Goal: Task Accomplishment & Management: Complete application form

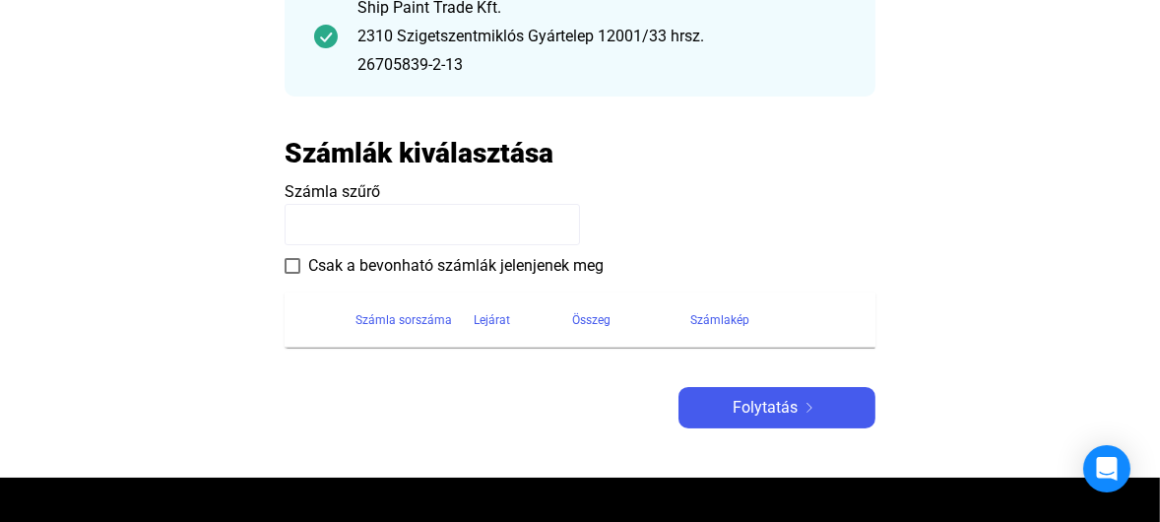
scroll to position [295, 0]
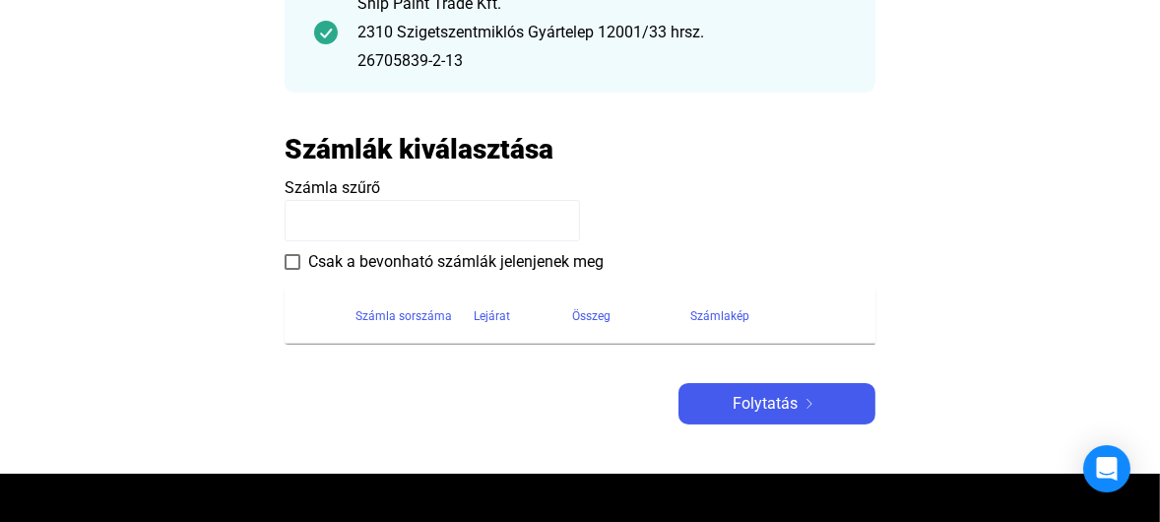
click at [424, 228] on input at bounding box center [431, 220] width 295 height 41
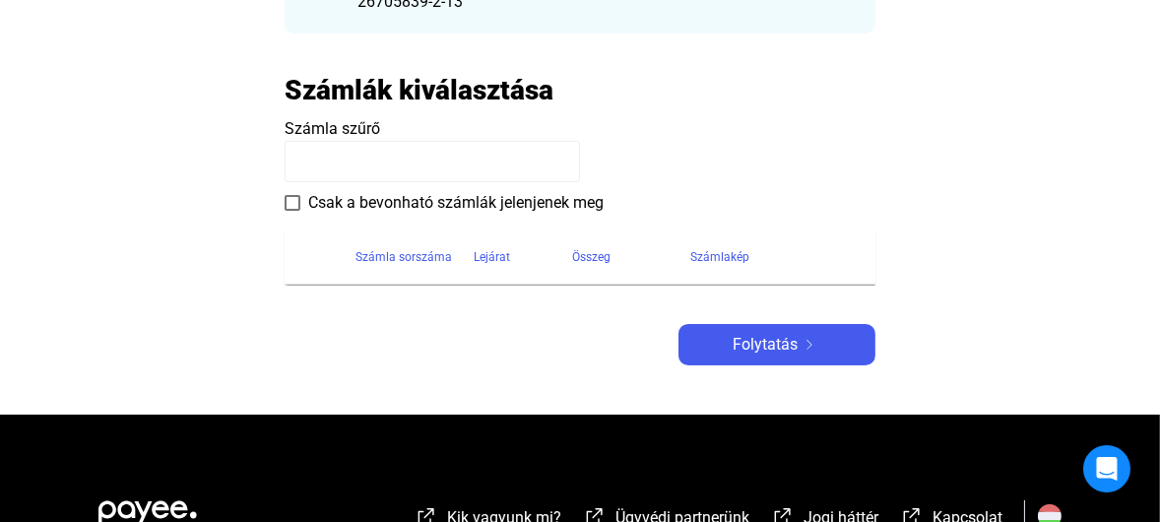
scroll to position [394, 0]
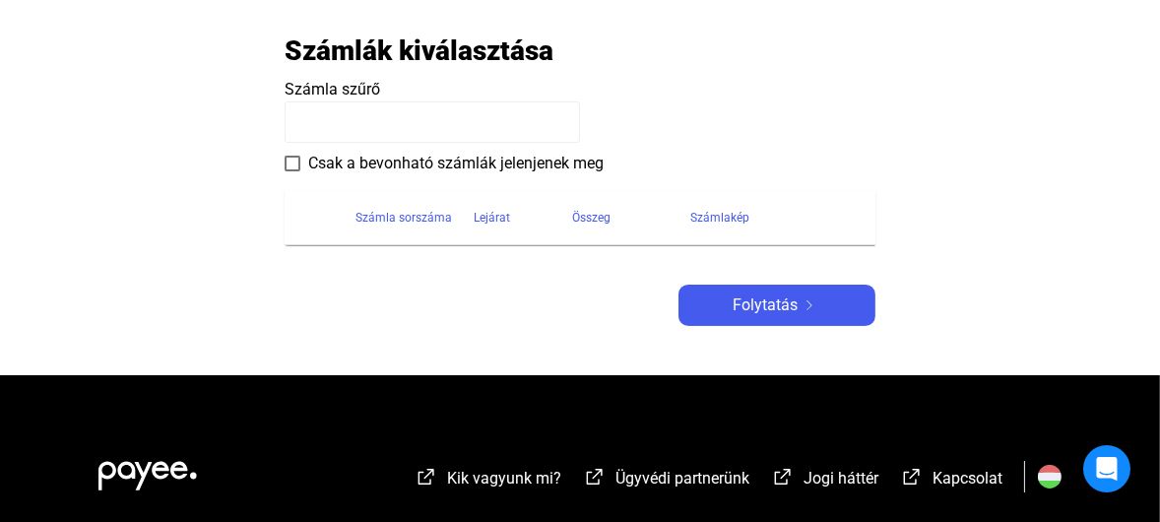
click at [375, 218] on div "Számla sorszáma" at bounding box center [403, 218] width 96 height 24
click at [380, 121] on input at bounding box center [431, 121] width 295 height 41
paste input "**********"
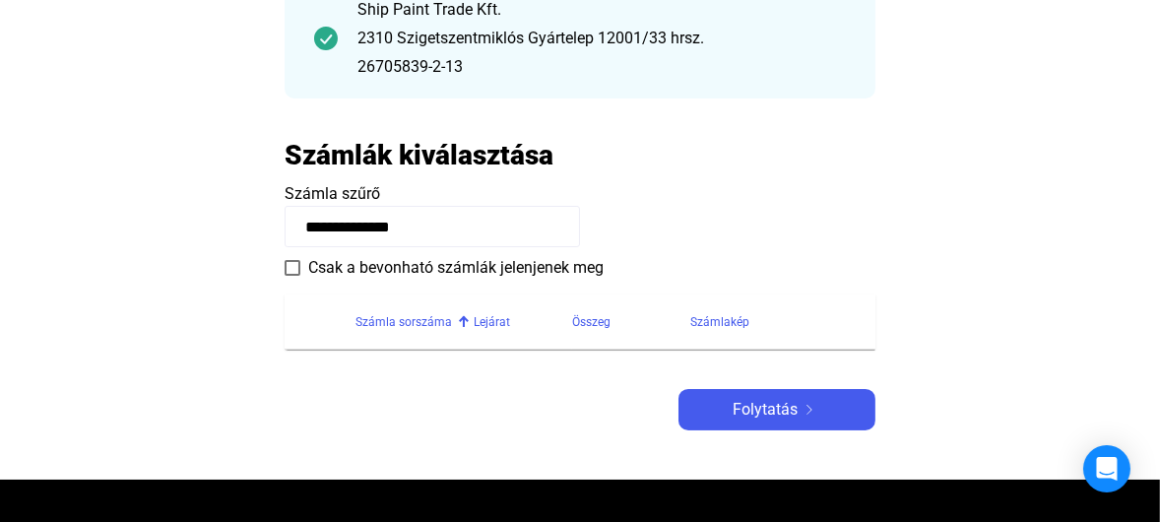
scroll to position [295, 0]
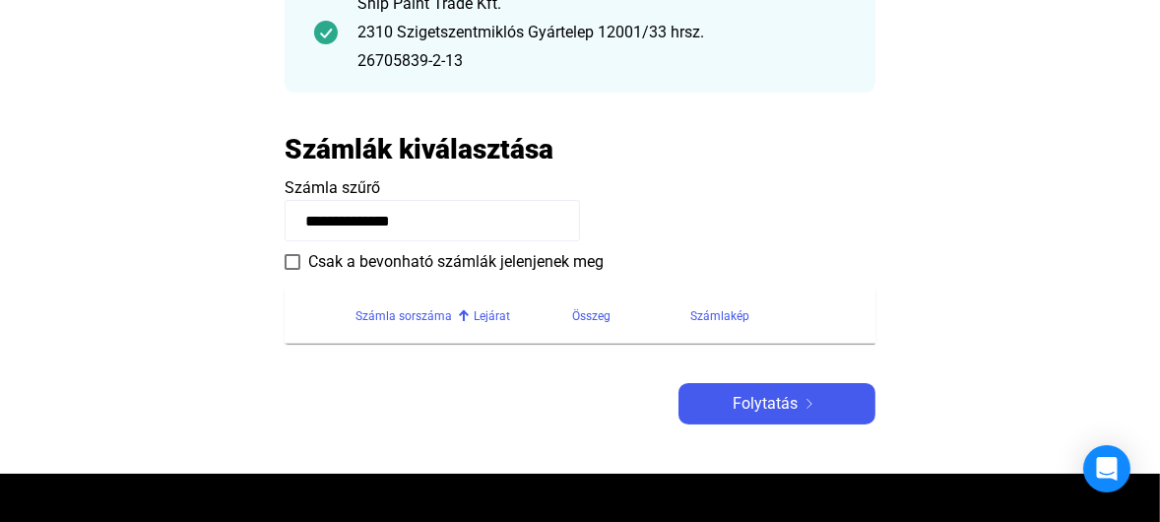
type input "**********"
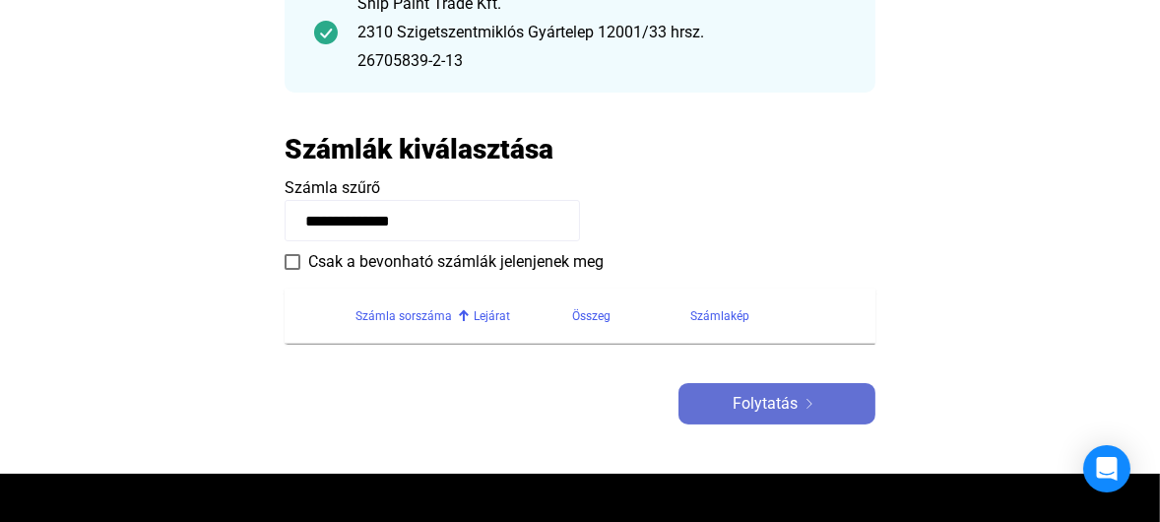
click at [772, 406] on span "Folytatás" at bounding box center [764, 404] width 65 height 24
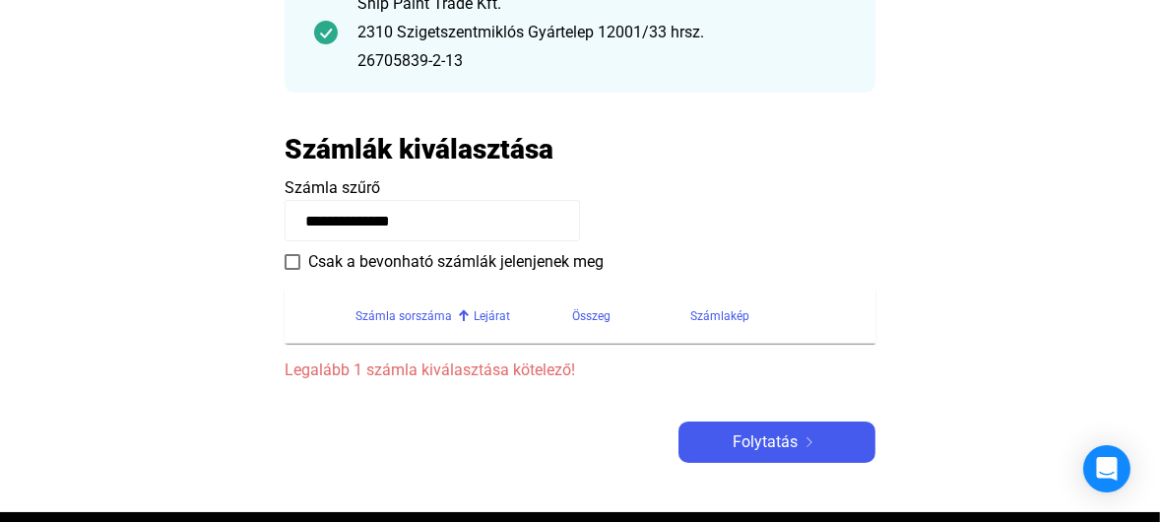
click at [356, 220] on input "**********" at bounding box center [431, 220] width 295 height 41
click at [479, 220] on input "**********" at bounding box center [431, 220] width 295 height 41
click at [290, 258] on span at bounding box center [292, 262] width 16 height 16
click at [286, 263] on span at bounding box center [292, 262] width 16 height 16
click at [381, 220] on input "**********" at bounding box center [431, 220] width 295 height 41
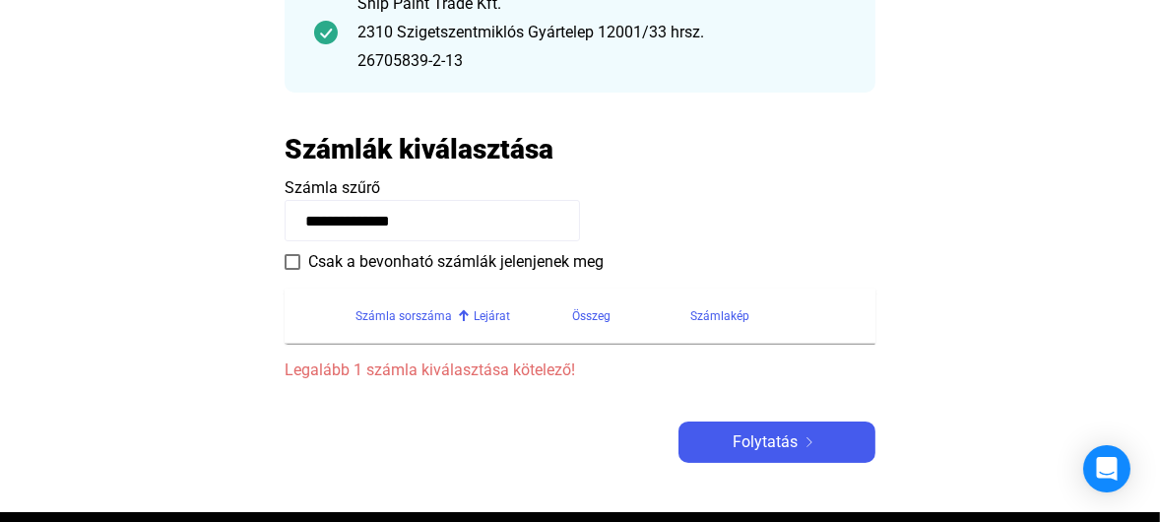
click at [435, 220] on input "**********" at bounding box center [431, 220] width 295 height 41
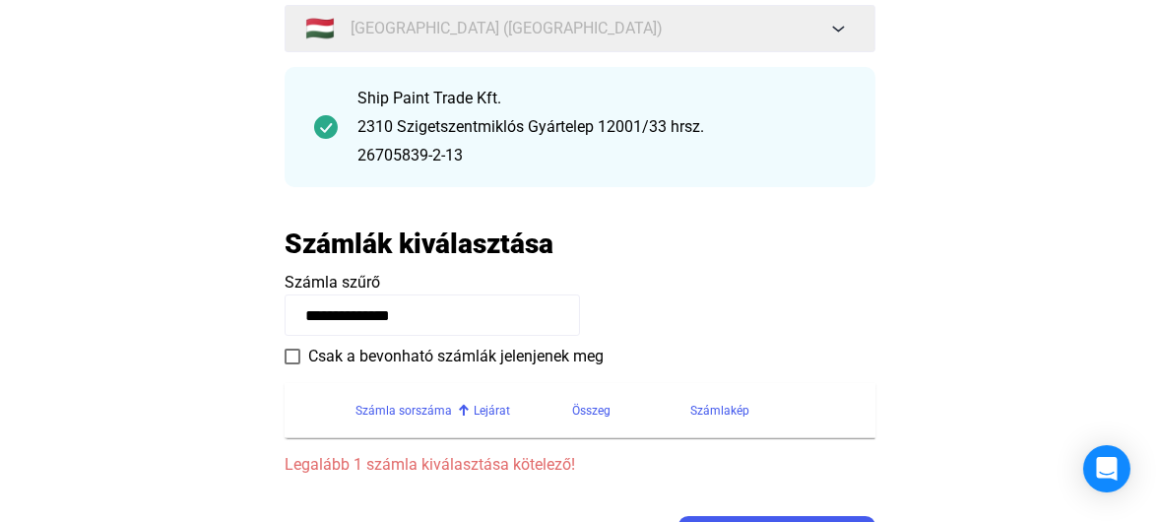
scroll to position [197, 0]
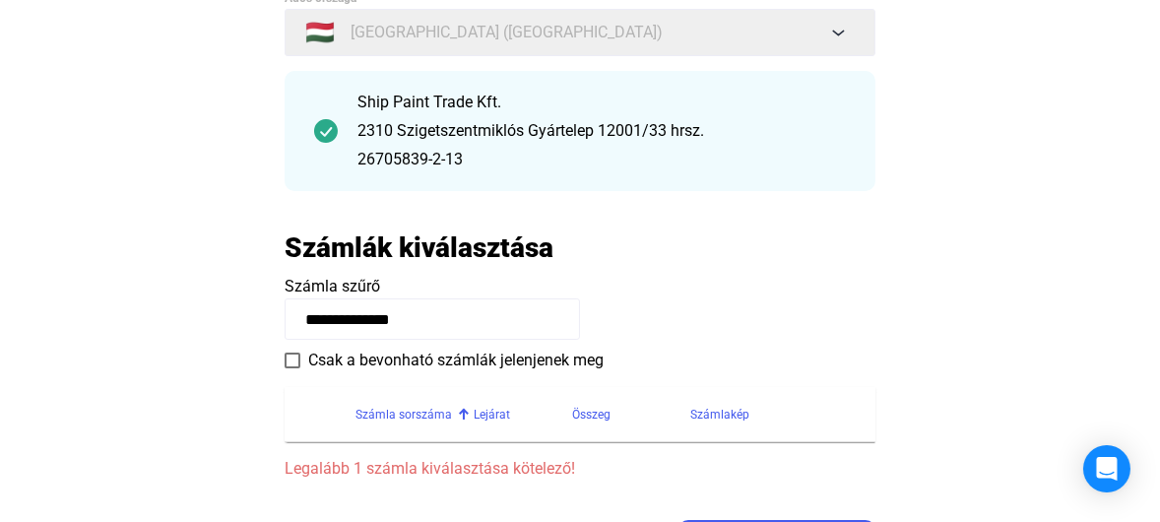
click at [454, 253] on h2 "Számlák kiválasztása" at bounding box center [418, 247] width 269 height 34
click at [406, 415] on div "Számla sorszáma" at bounding box center [403, 415] width 96 height 24
click at [488, 411] on div "Lejárat" at bounding box center [491, 415] width 36 height 24
click at [588, 419] on div "Összeg" at bounding box center [591, 415] width 38 height 24
click at [716, 420] on div "Számlakép" at bounding box center [719, 415] width 59 height 24
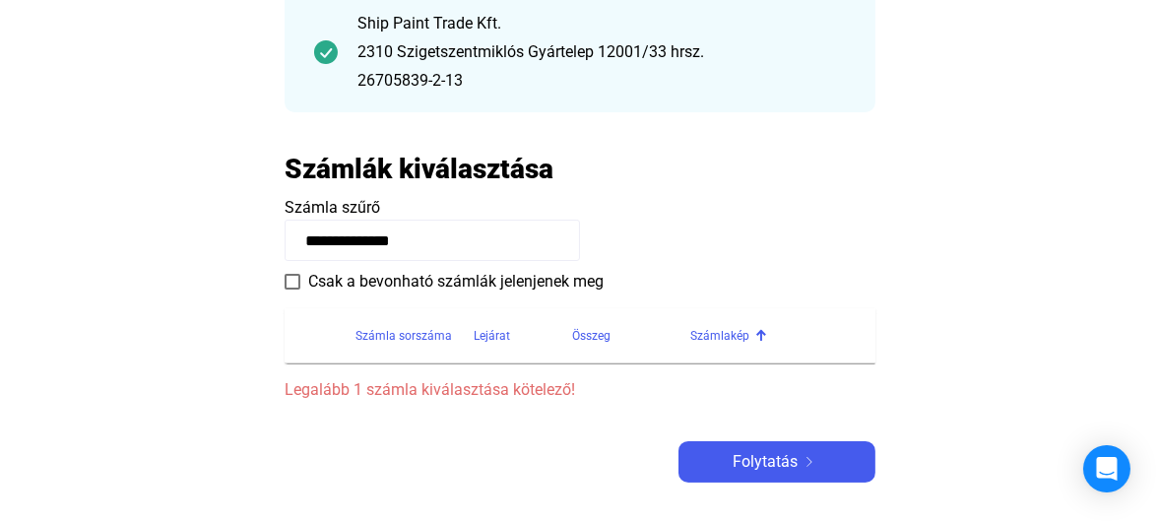
scroll to position [477, 0]
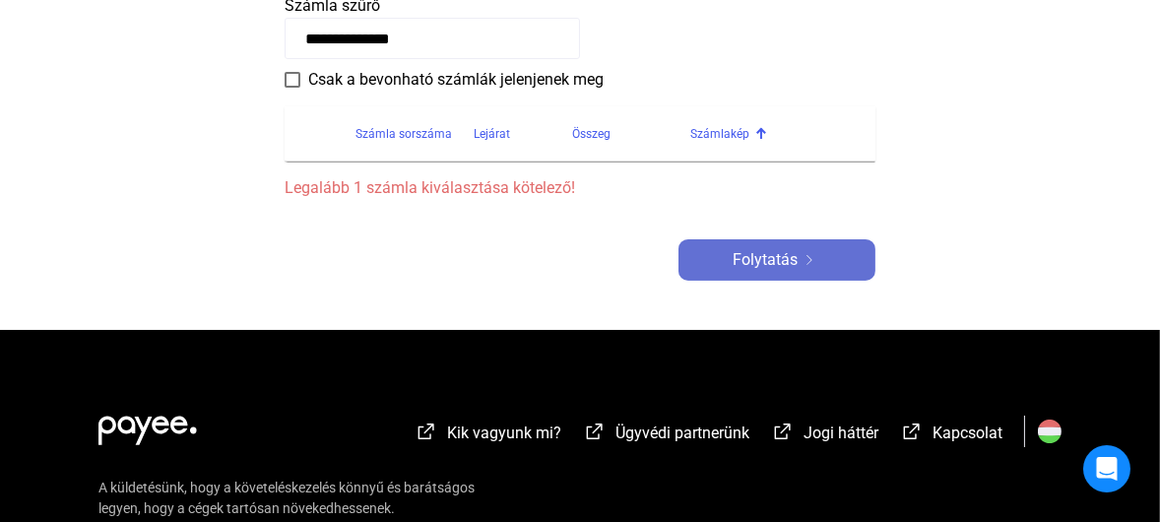
click at [770, 257] on span "Folytatás" at bounding box center [764, 260] width 65 height 24
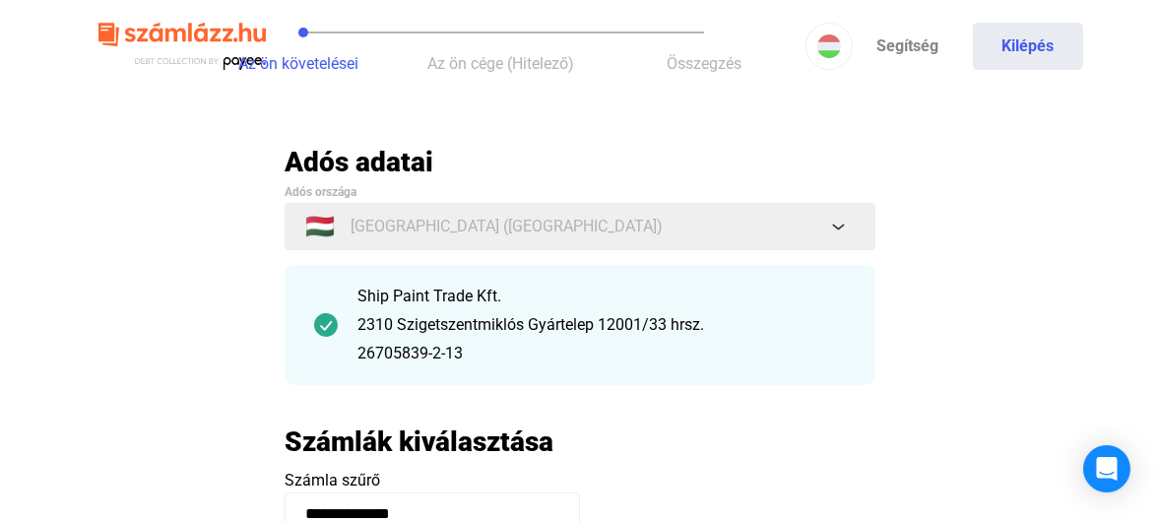
scroll to position [0, 0]
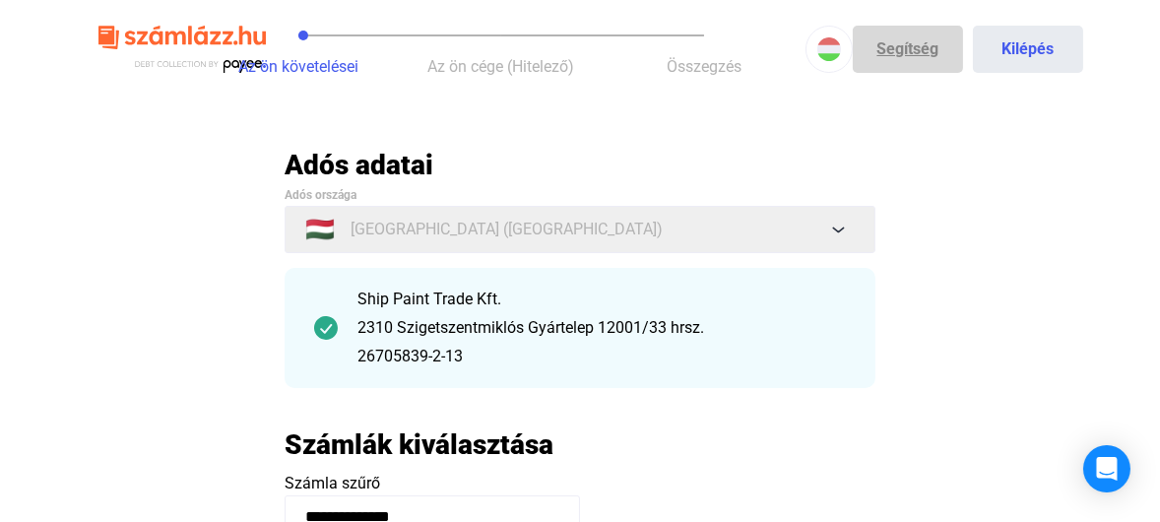
click at [903, 54] on link "Segítség" at bounding box center [907, 49] width 110 height 47
click at [328, 327] on img at bounding box center [326, 328] width 24 height 24
click at [472, 329] on div "2310 Szigetszentmiklós Gyártelep 12001/33 hrsz." at bounding box center [601, 328] width 488 height 24
click at [470, 332] on div "2310 Szigetszentmiklós Gyártelep 12001/33 hrsz." at bounding box center [601, 328] width 488 height 24
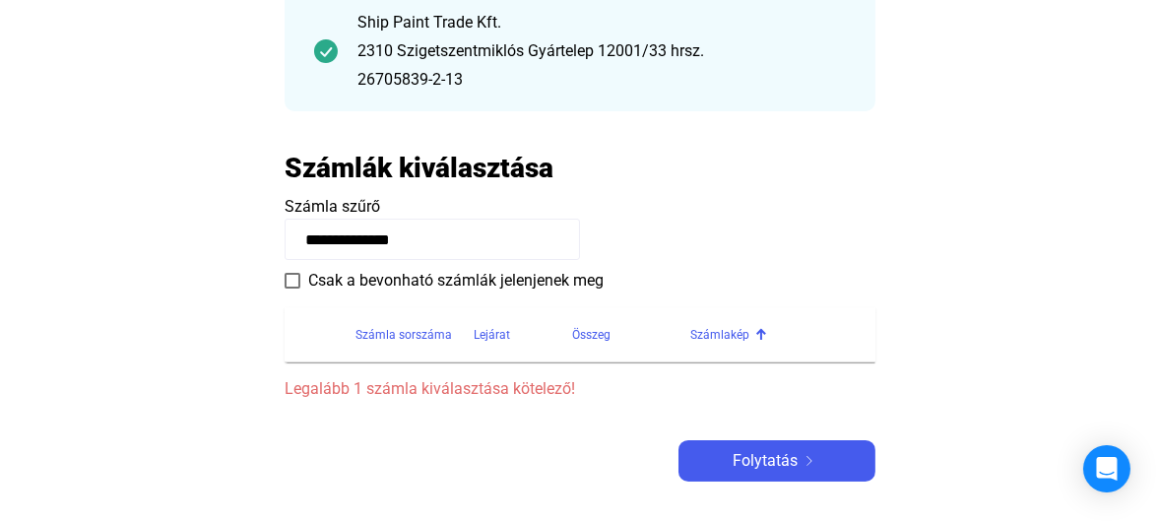
scroll to position [295, 0]
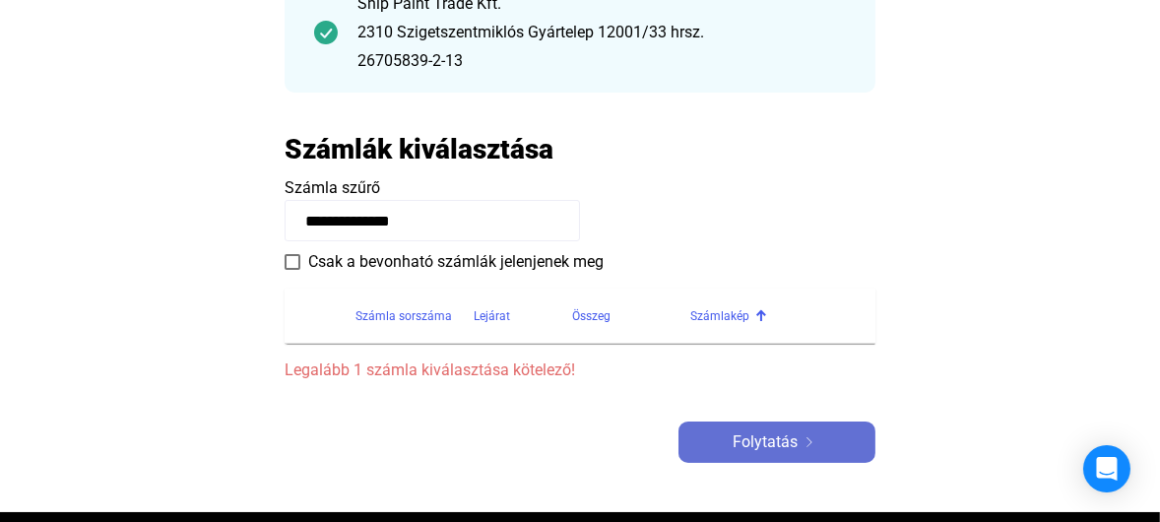
click at [787, 443] on span "Folytatás" at bounding box center [764, 442] width 65 height 24
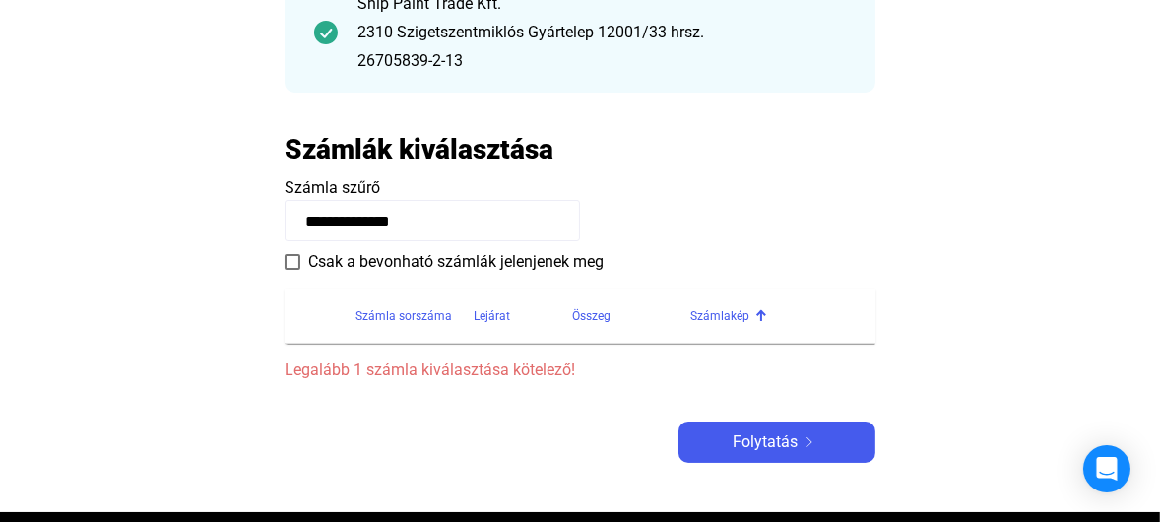
click at [296, 265] on span at bounding box center [292, 262] width 16 height 16
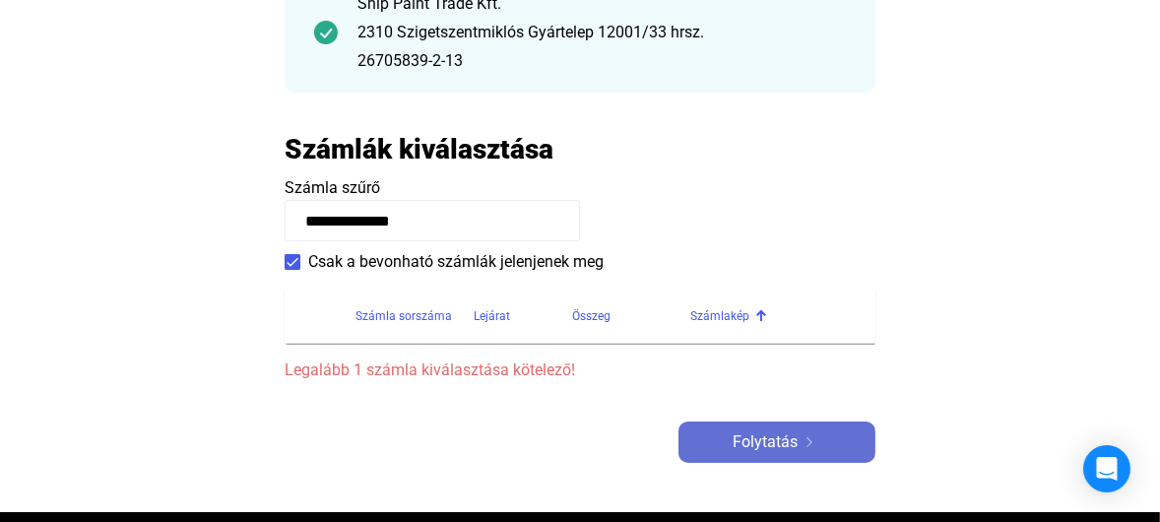
click at [740, 444] on span "Folytatás" at bounding box center [764, 442] width 65 height 24
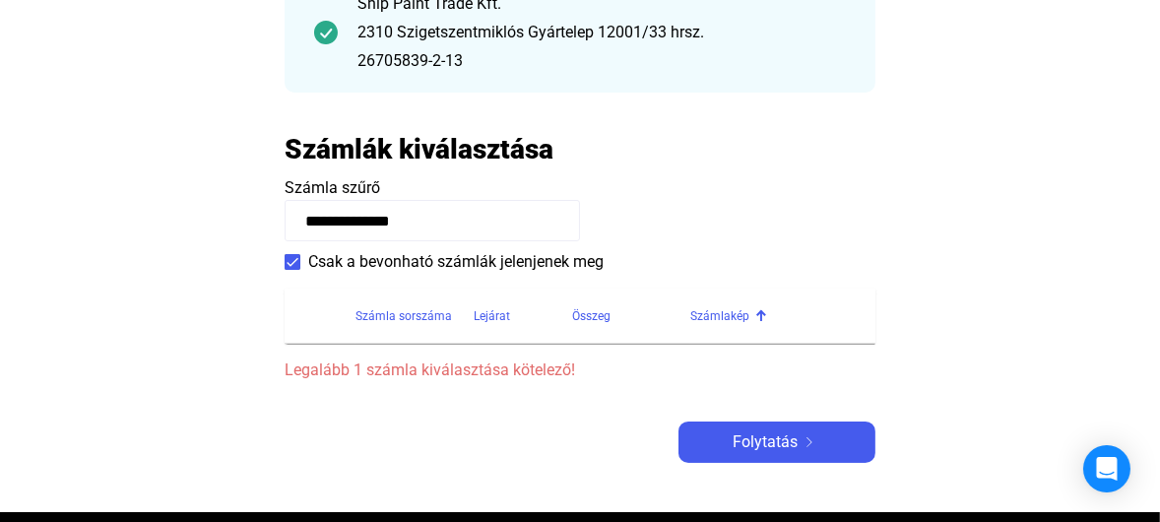
drag, startPoint x: 460, startPoint y: 226, endPoint x: 240, endPoint y: 241, distance: 220.0
click at [249, 239] on main "**********" at bounding box center [580, 182] width 1160 height 660
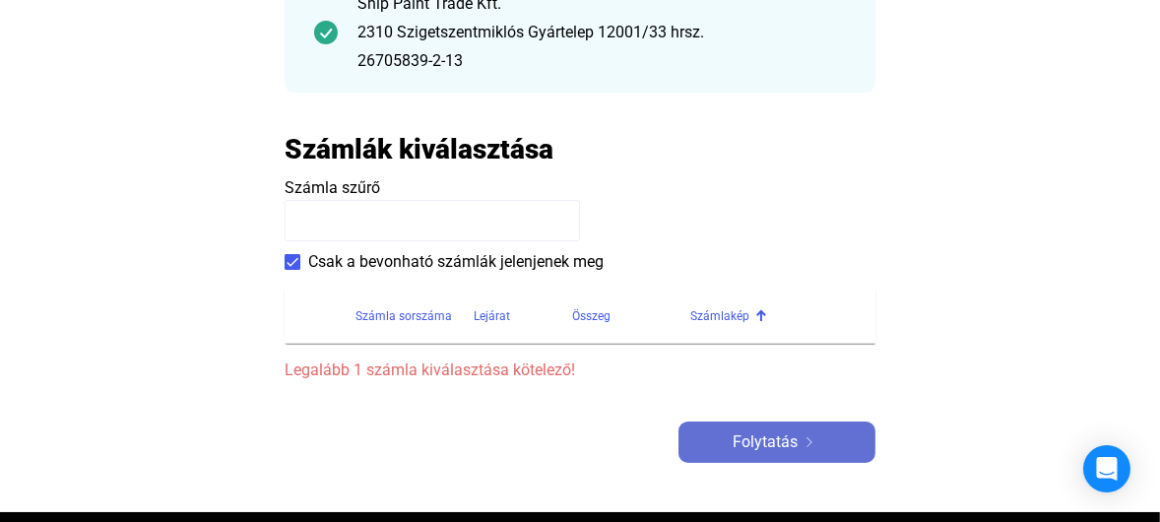
click at [773, 454] on button "Folytatás" at bounding box center [776, 441] width 197 height 41
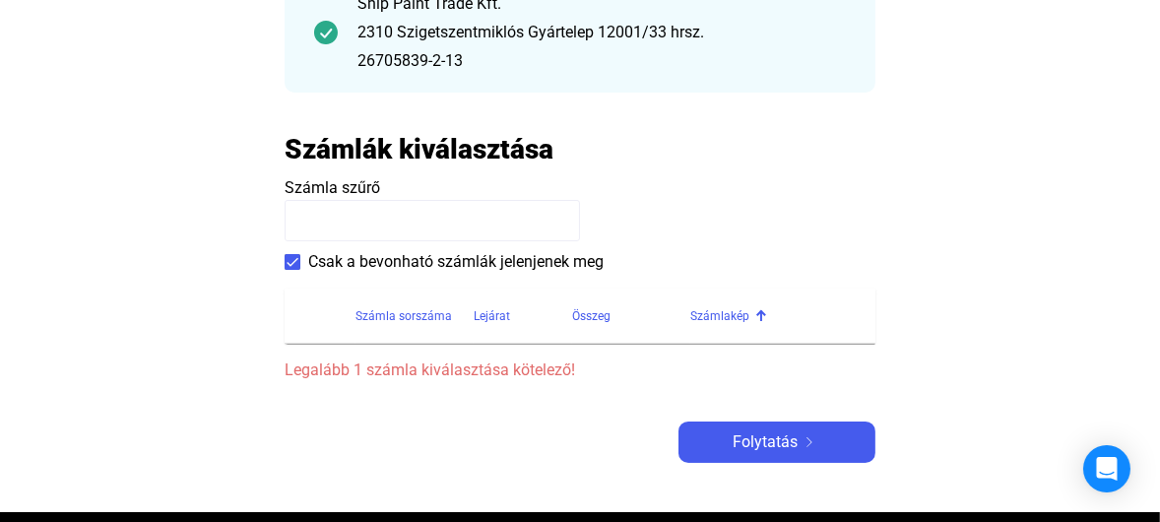
click at [709, 315] on div "Számlakép" at bounding box center [719, 316] width 59 height 24
click at [710, 315] on div "Számlakép" at bounding box center [719, 316] width 59 height 24
click at [503, 310] on div "Lejárat" at bounding box center [491, 316] width 36 height 24
click at [503, 311] on div "Lejárat" at bounding box center [491, 316] width 36 height 24
click at [603, 312] on div "Összeg" at bounding box center [591, 316] width 38 height 24
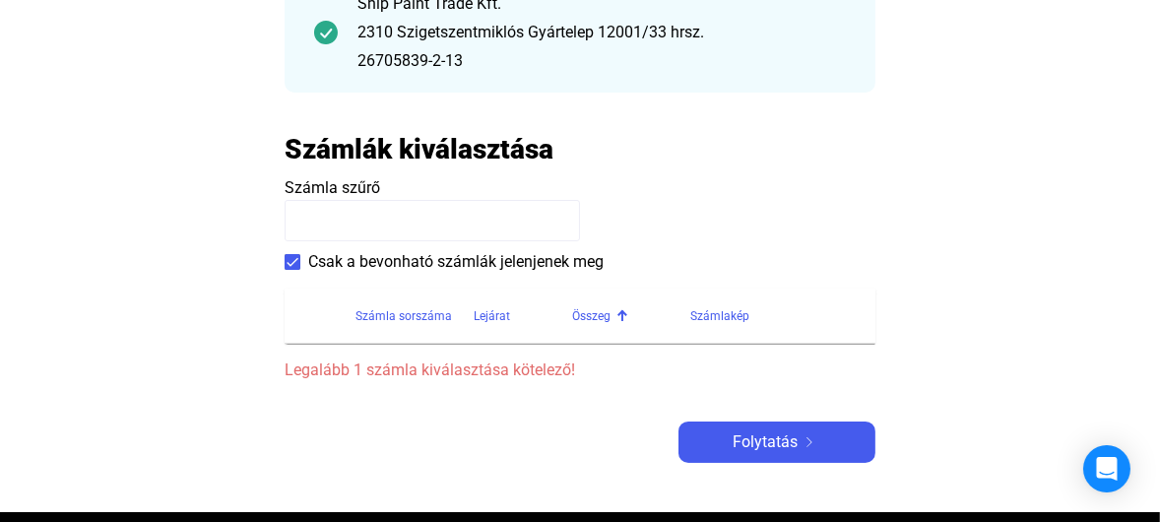
click at [603, 312] on div "Összeg" at bounding box center [591, 316] width 38 height 24
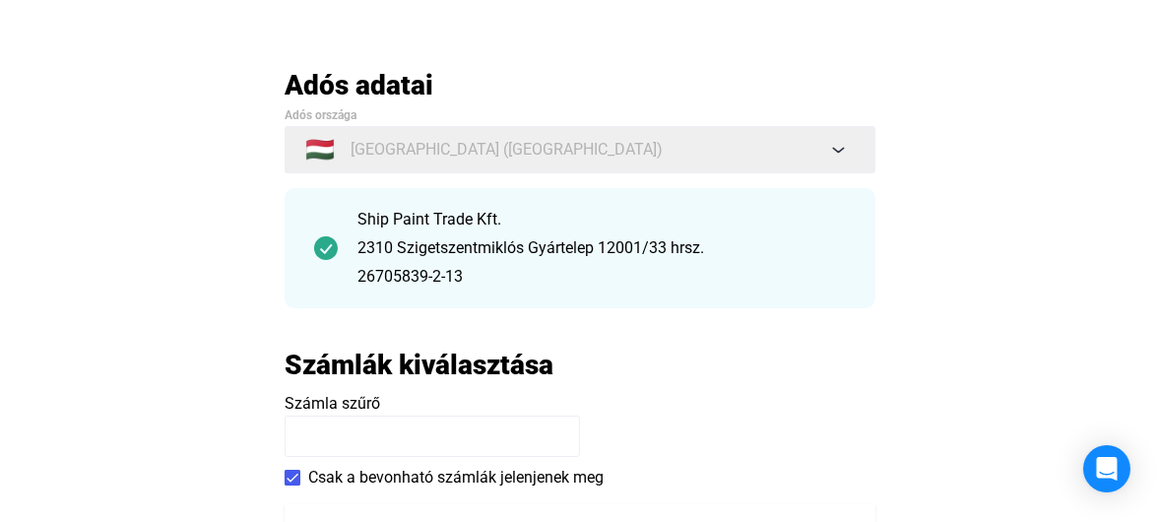
scroll to position [0, 0]
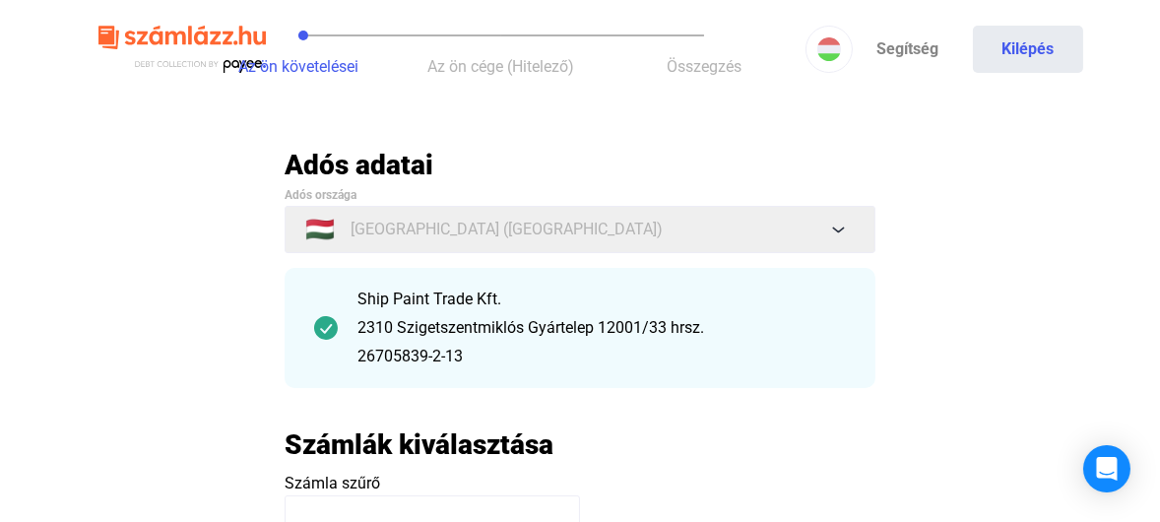
click at [310, 69] on span "Az ön követelései" at bounding box center [298, 66] width 120 height 19
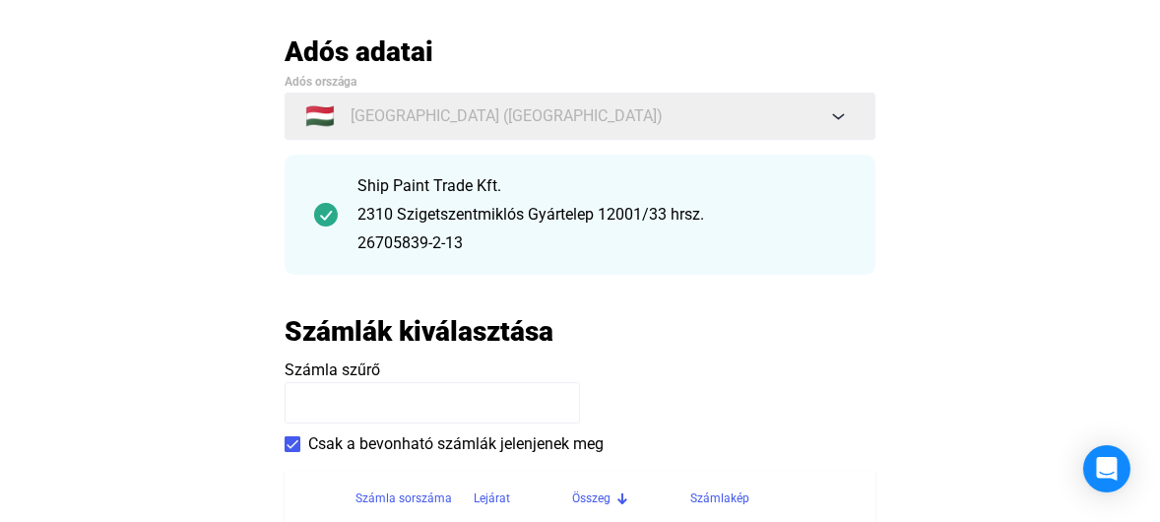
scroll to position [492, 0]
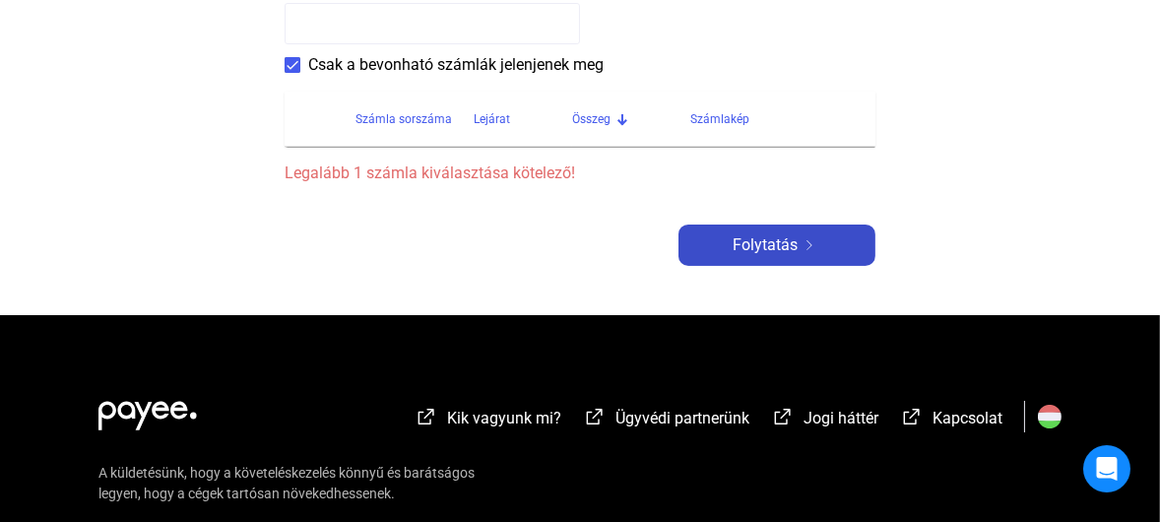
click at [742, 227] on button "Folytatás" at bounding box center [776, 244] width 197 height 41
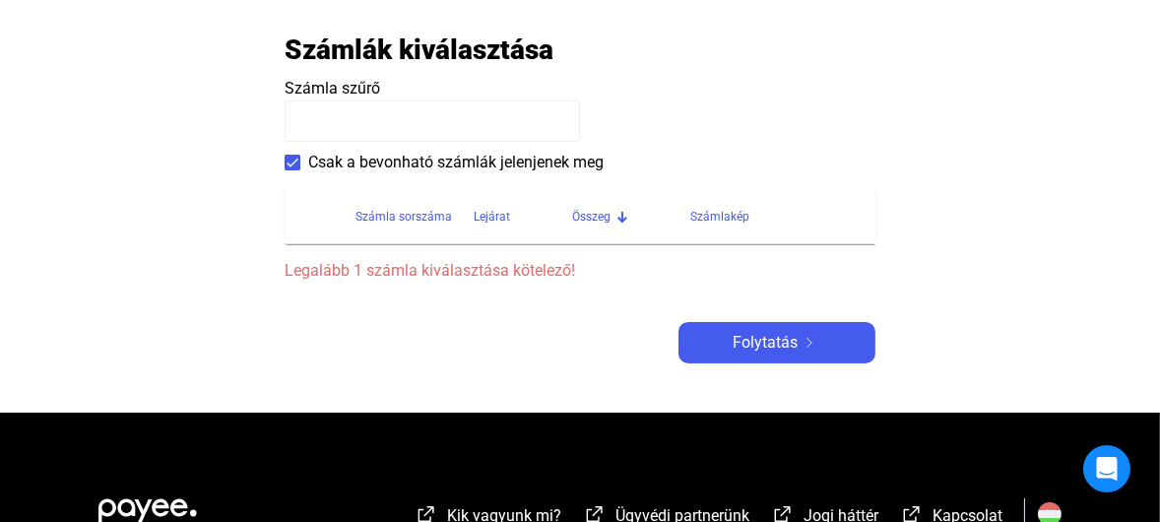
scroll to position [394, 0]
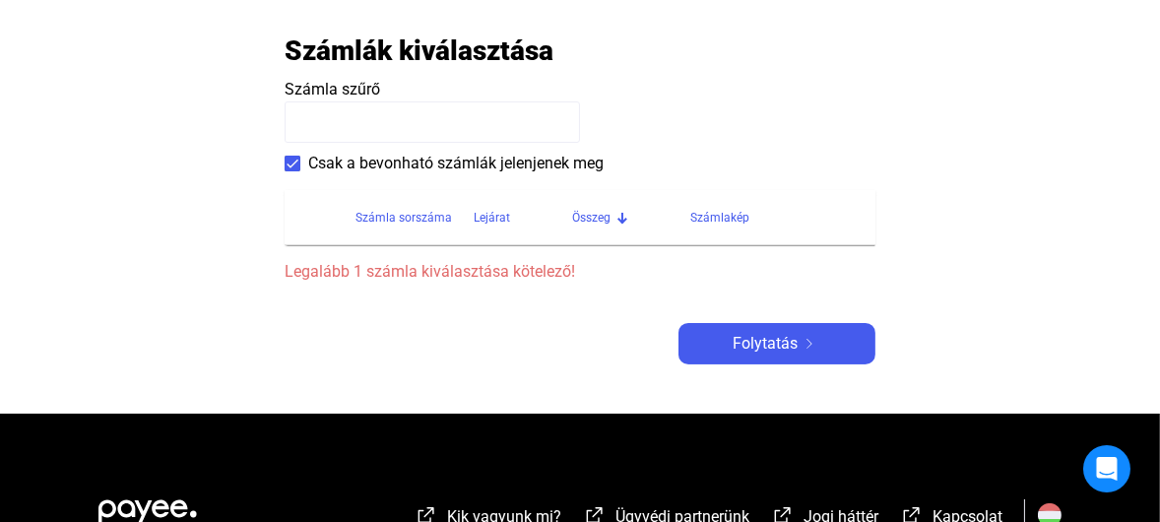
click at [491, 129] on input at bounding box center [431, 121] width 295 height 41
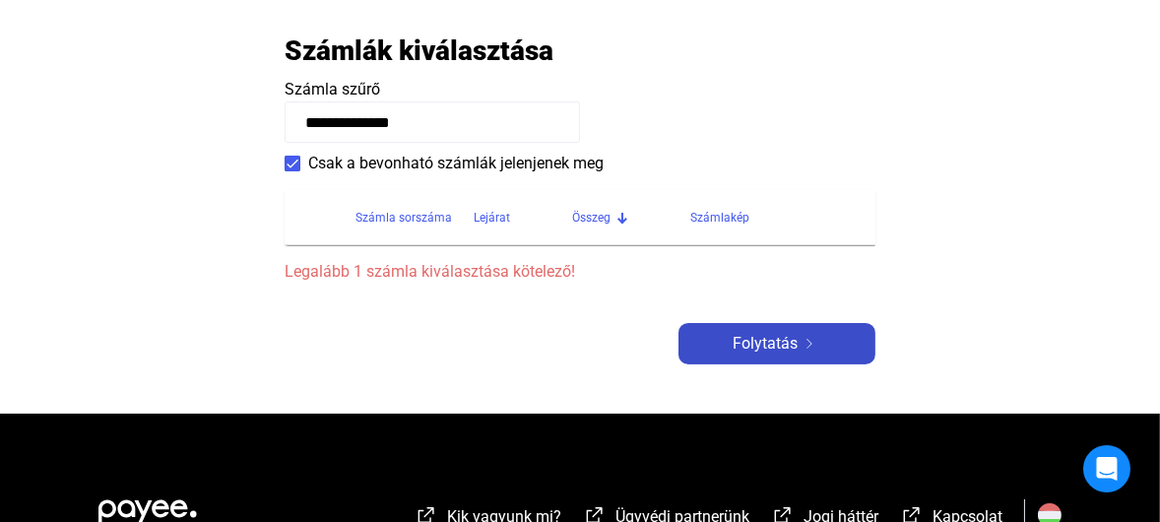
type input "**********"
click at [721, 335] on div "Folytatás" at bounding box center [776, 344] width 185 height 24
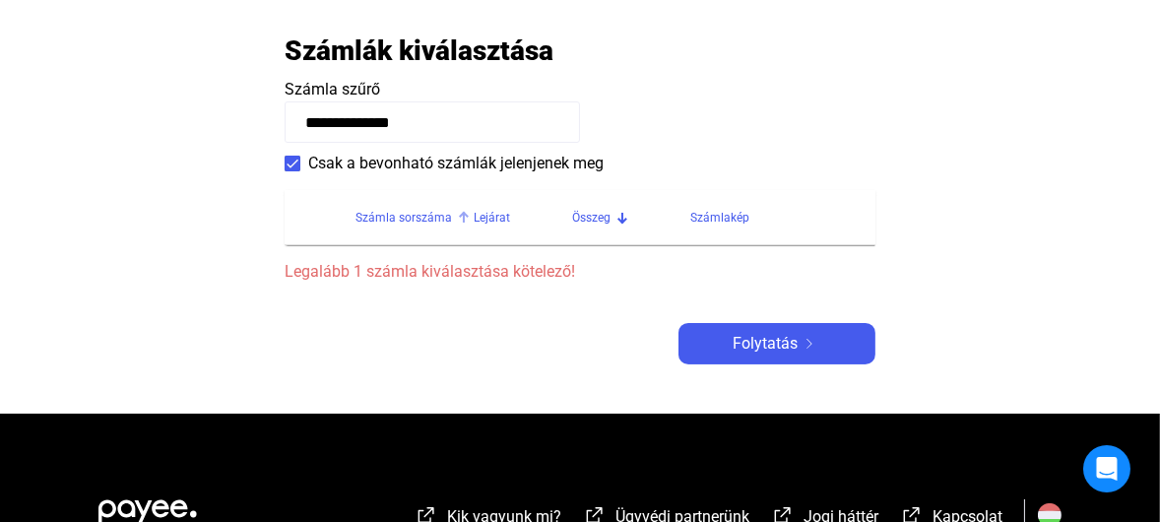
click at [435, 221] on div "Számla sorszáma" at bounding box center [403, 218] width 96 height 24
click at [314, 158] on span "Csak a bevonható számlák jelenjenek meg" at bounding box center [455, 164] width 295 height 24
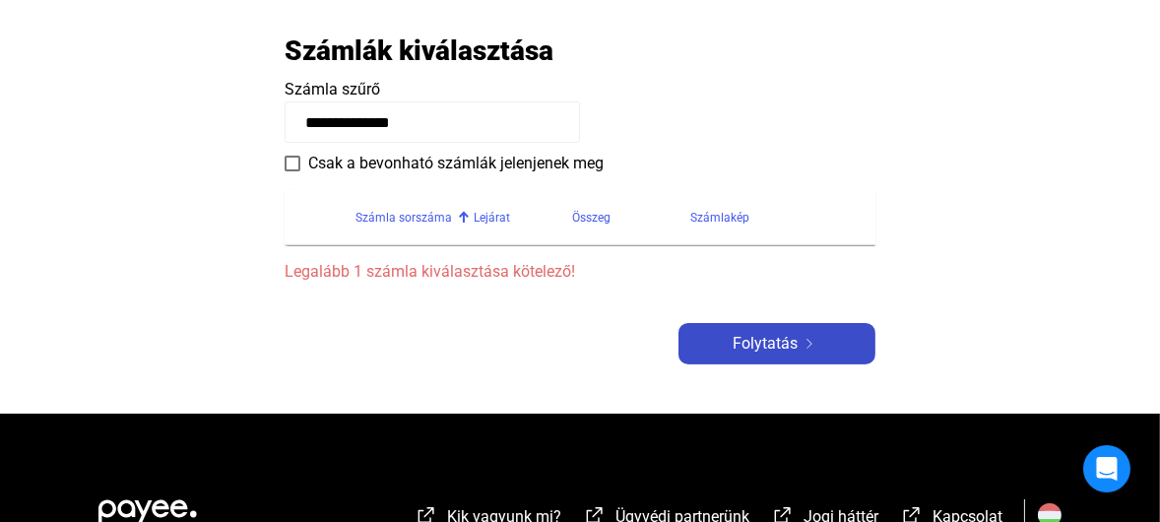
click at [759, 361] on button "Folytatás" at bounding box center [776, 343] width 197 height 41
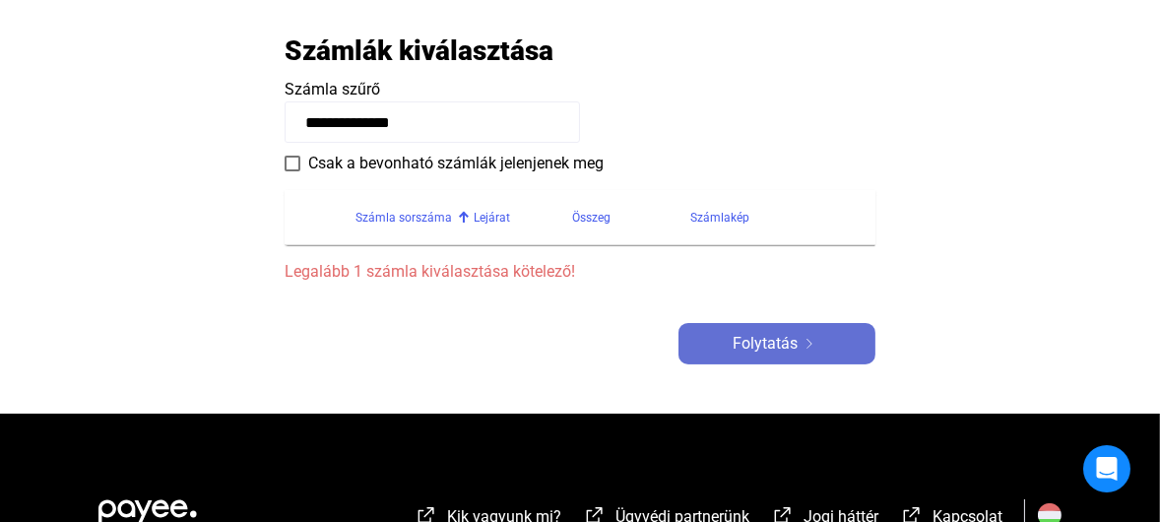
click at [761, 353] on span "Folytatás" at bounding box center [764, 344] width 65 height 24
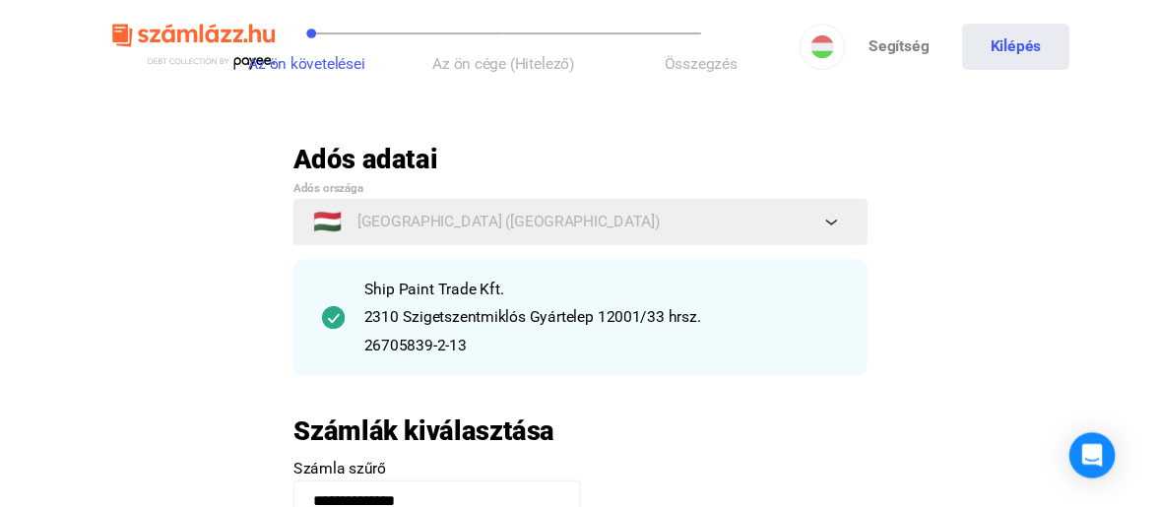
scroll to position [0, 0]
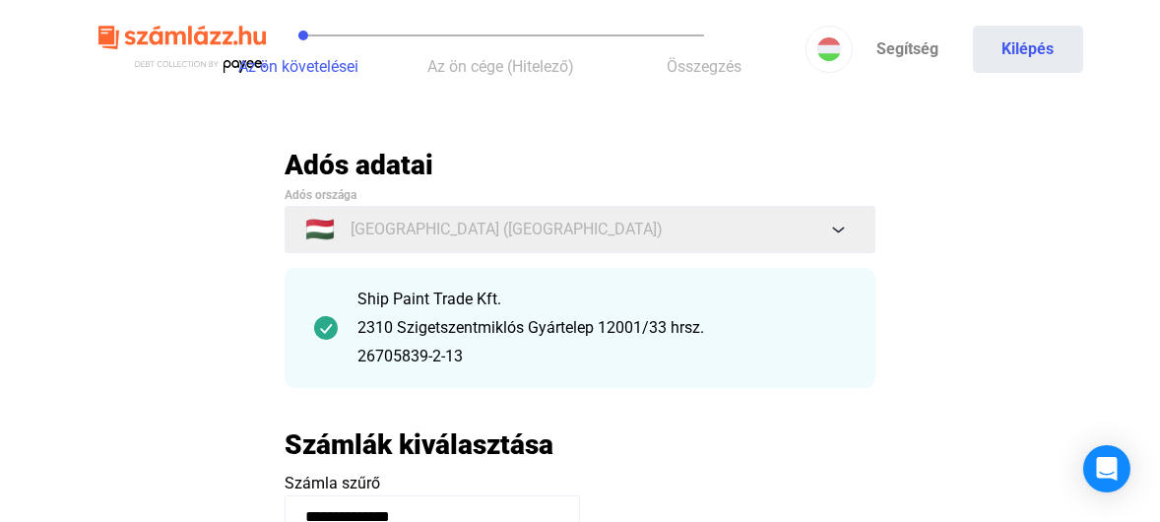
click at [430, 335] on div "2310 Szigetszentmiklós Gyártelep 12001/33 hrsz." at bounding box center [601, 328] width 488 height 24
click at [329, 332] on img at bounding box center [326, 328] width 24 height 24
click at [329, 331] on img at bounding box center [326, 328] width 24 height 24
click at [1005, 33] on button "Kilépés" at bounding box center [1028, 49] width 110 height 47
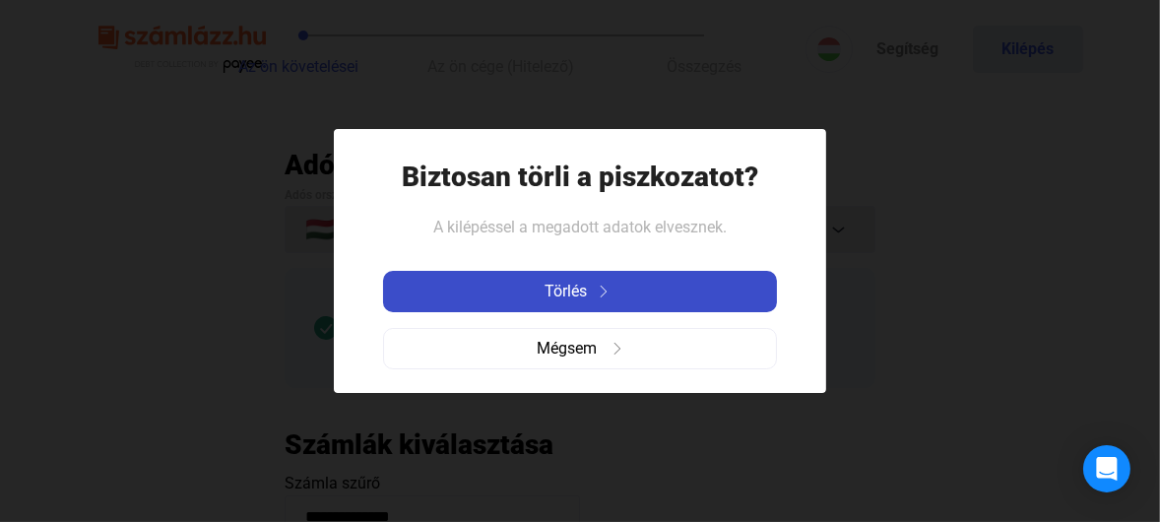
click at [582, 299] on span "Törlés" at bounding box center [565, 292] width 42 height 24
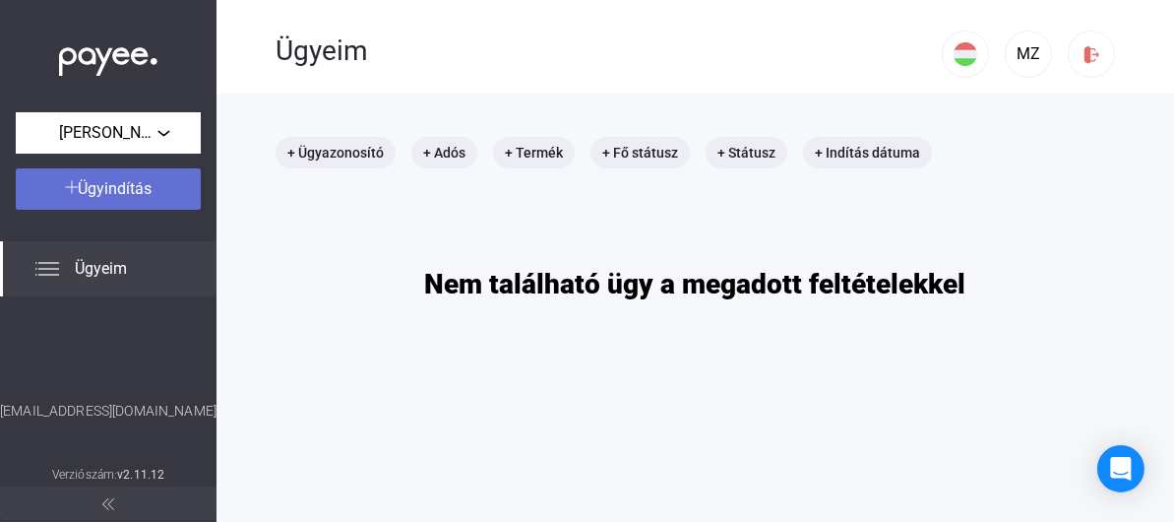
click at [101, 184] on span "Ügyindítás" at bounding box center [116, 188] width 74 height 19
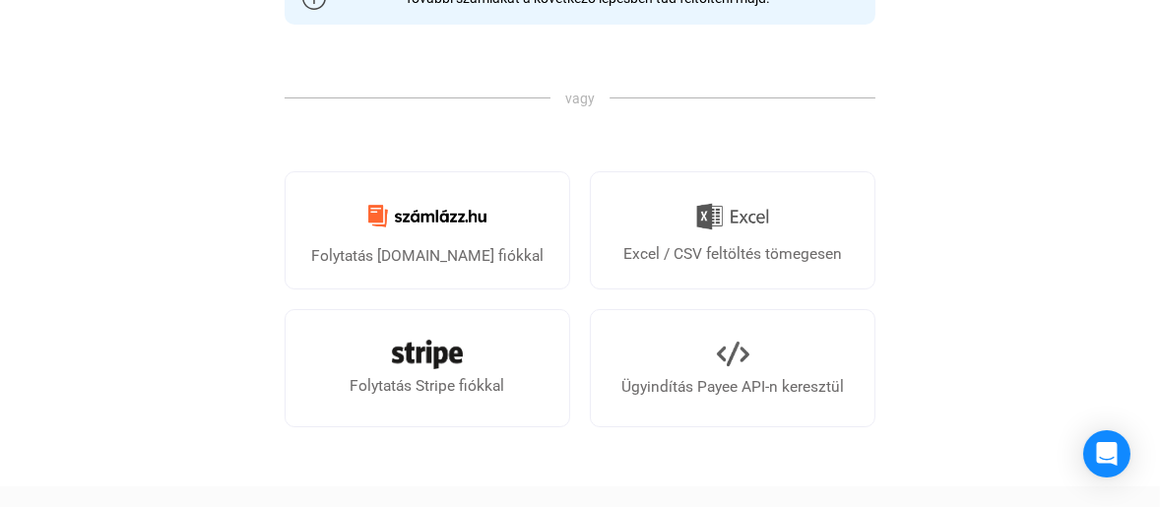
scroll to position [591, 0]
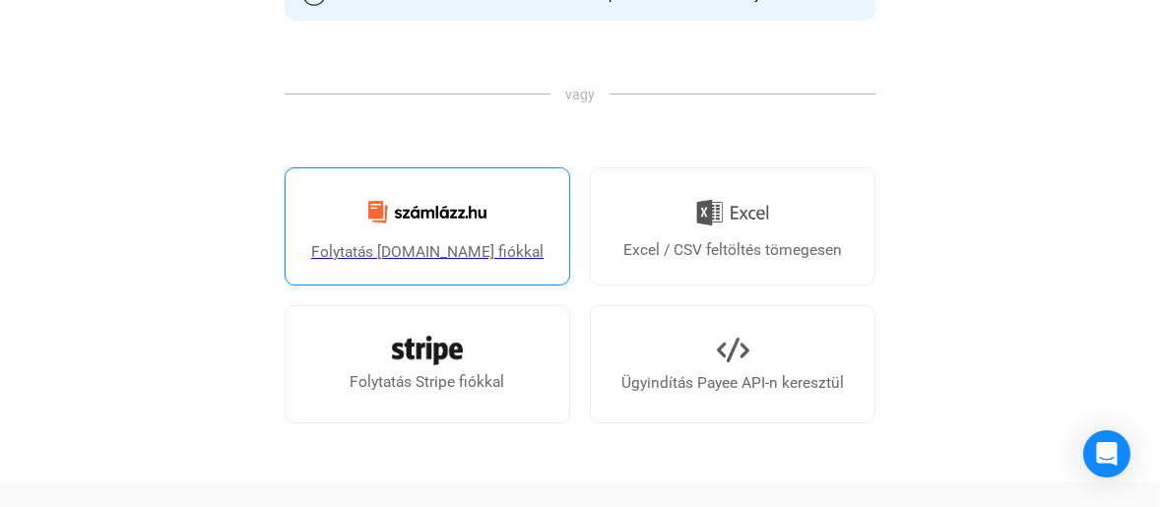
click at [464, 211] on img at bounding box center [427, 212] width 142 height 46
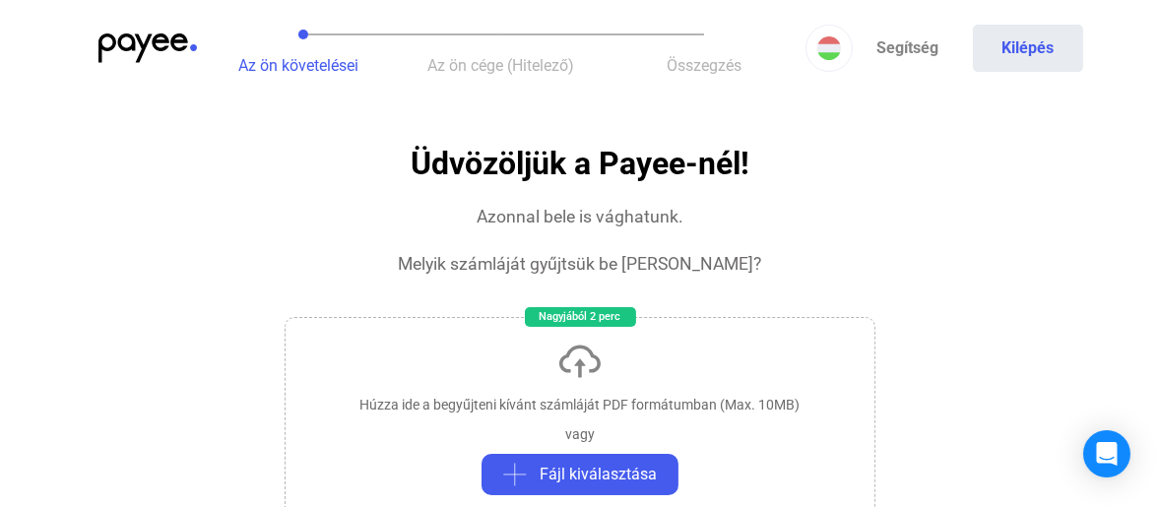
scroll to position [0, 0]
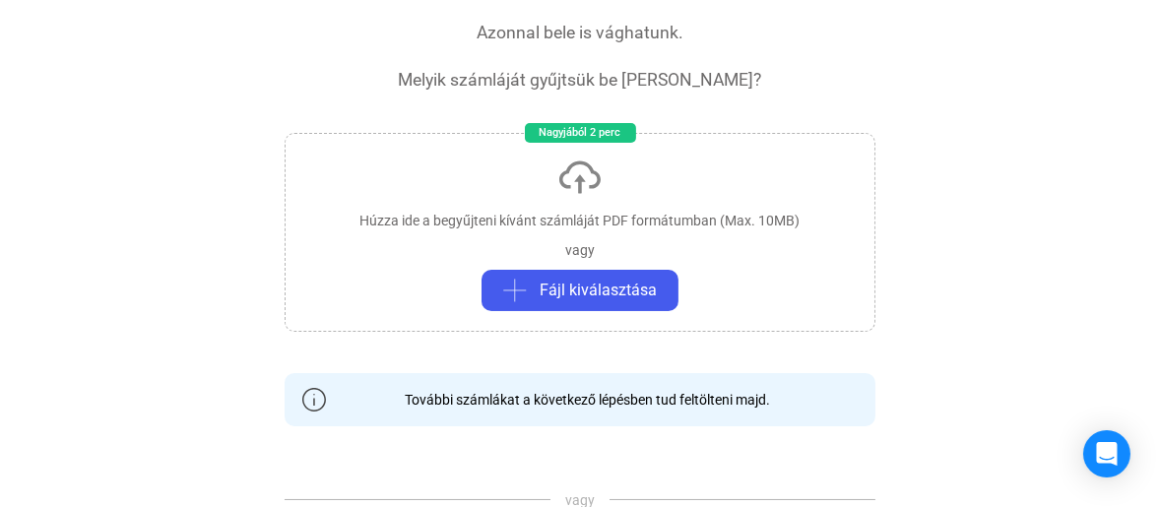
scroll to position [197, 0]
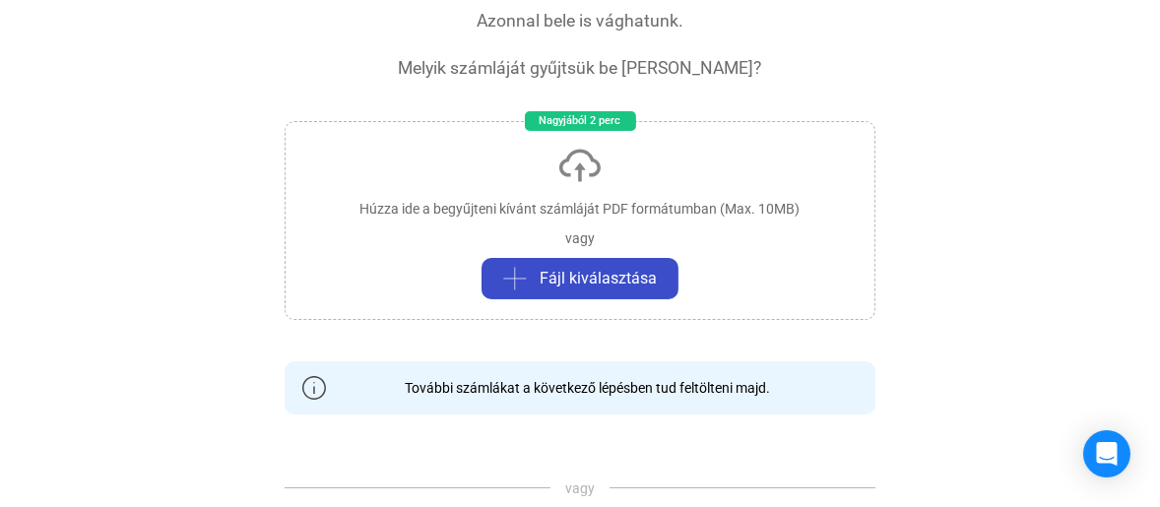
click at [587, 275] on span "Fájl kiválasztása" at bounding box center [597, 279] width 117 height 24
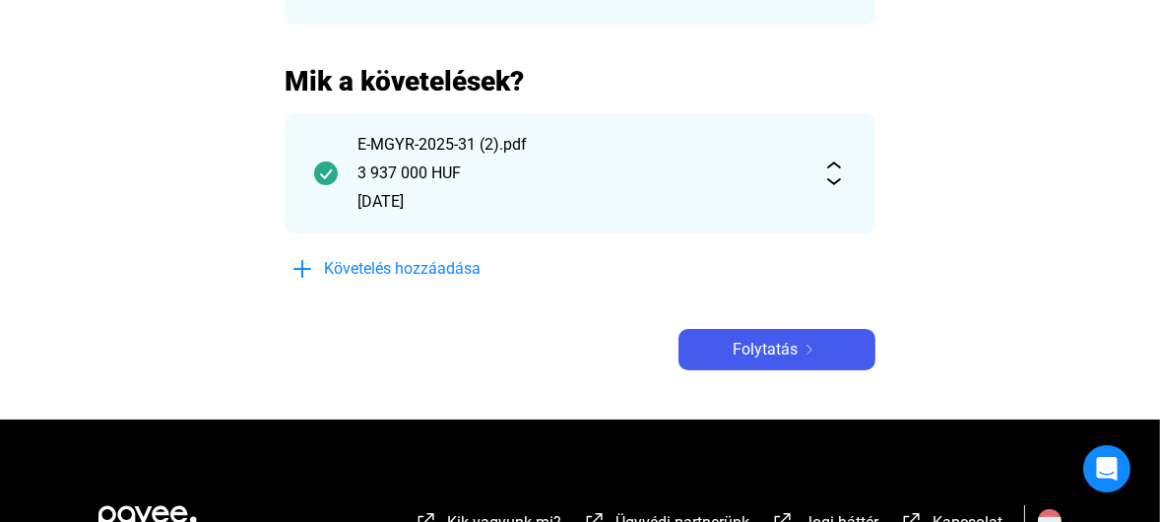
scroll to position [394, 0]
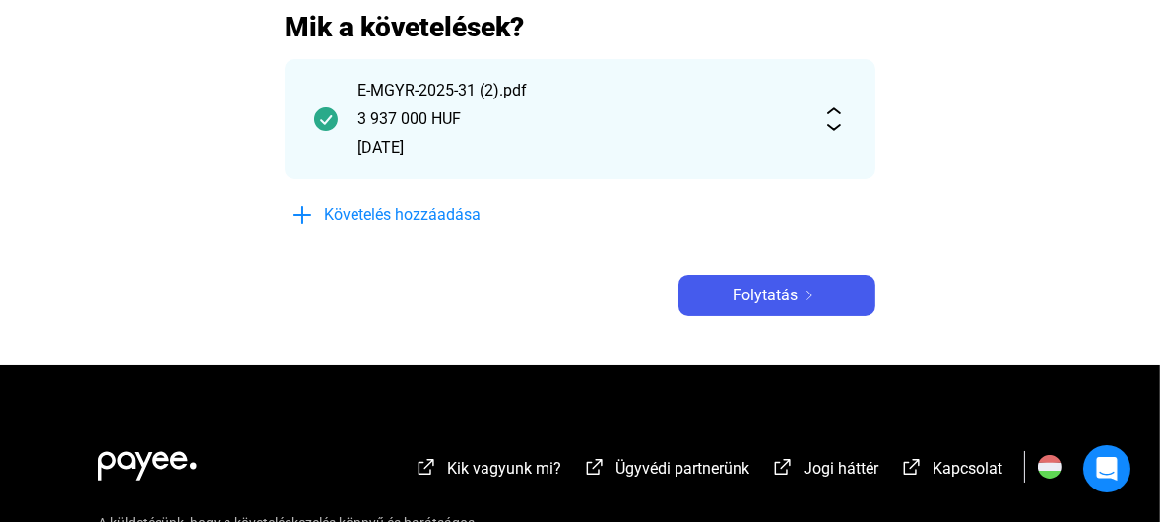
click at [834, 135] on div "E-MGYR-2025-31 (2).pdf 3 937 000 HUF [DATE]" at bounding box center [579, 119] width 591 height 120
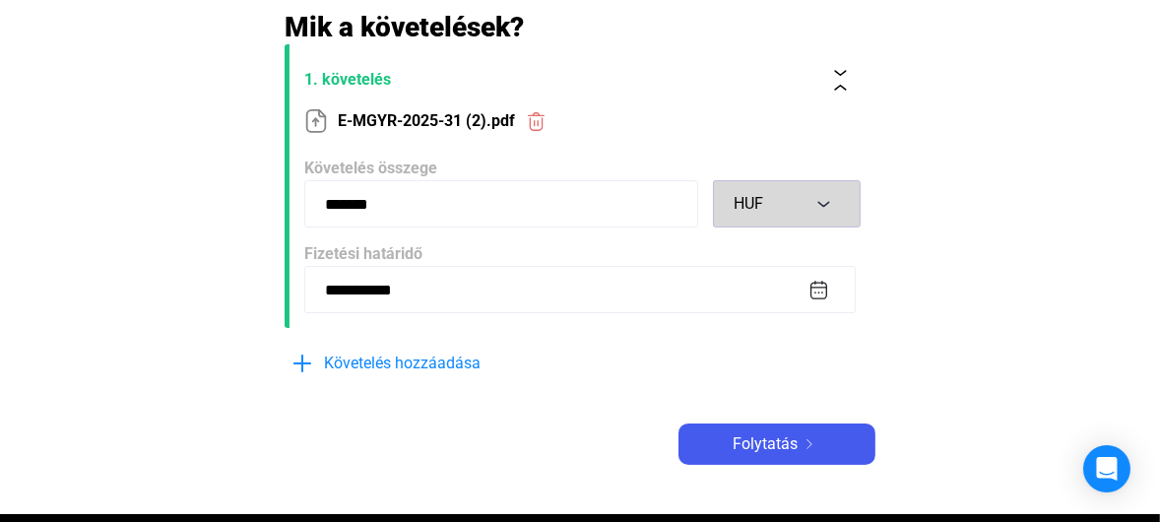
click at [841, 209] on button "HUF" at bounding box center [787, 203] width 148 height 47
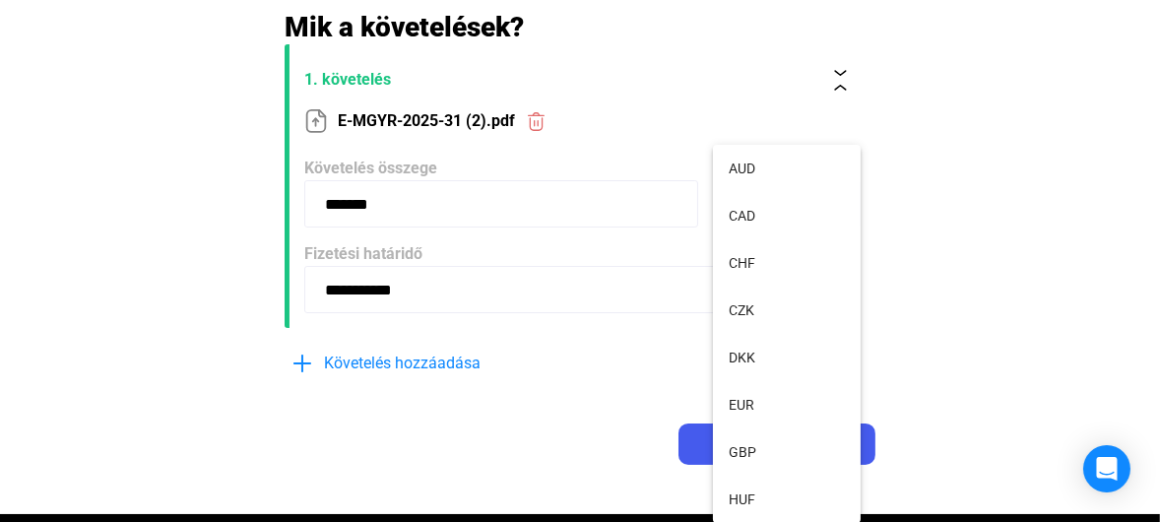
click at [960, 230] on div at bounding box center [580, 261] width 1160 height 522
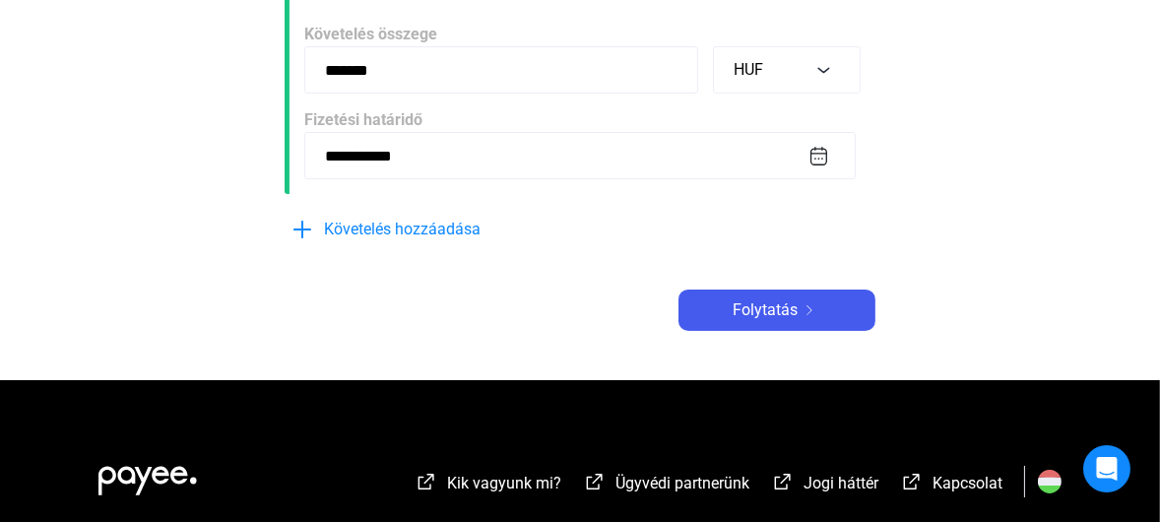
scroll to position [591, 0]
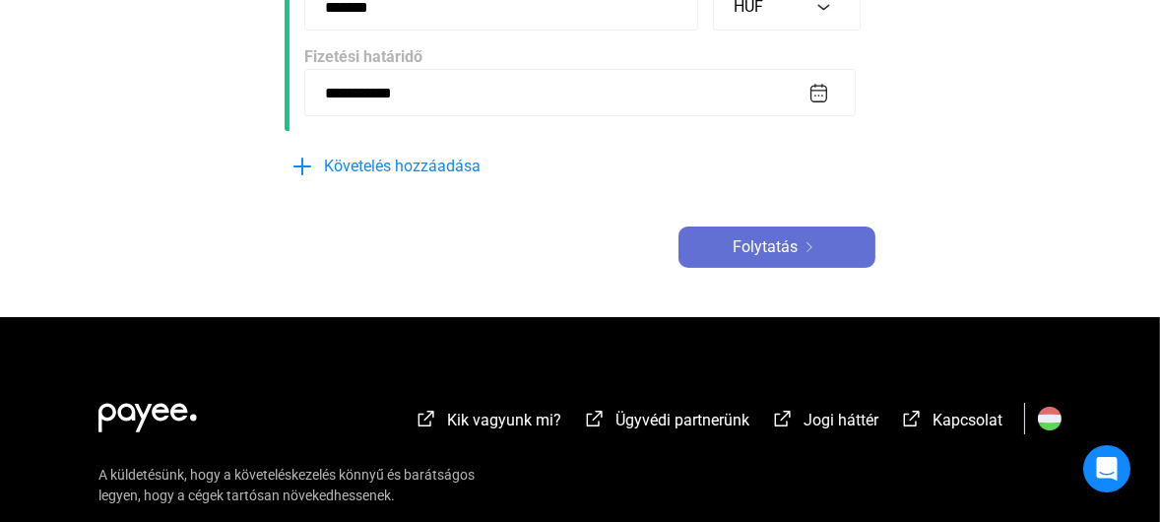
click at [801, 253] on div "Folytatás" at bounding box center [776, 247] width 185 height 24
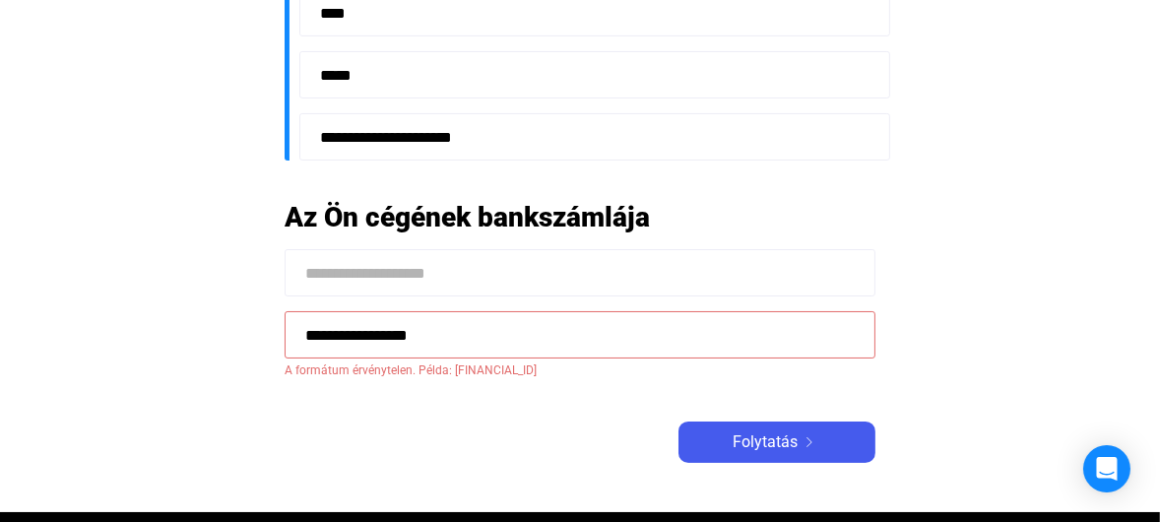
scroll to position [591, 0]
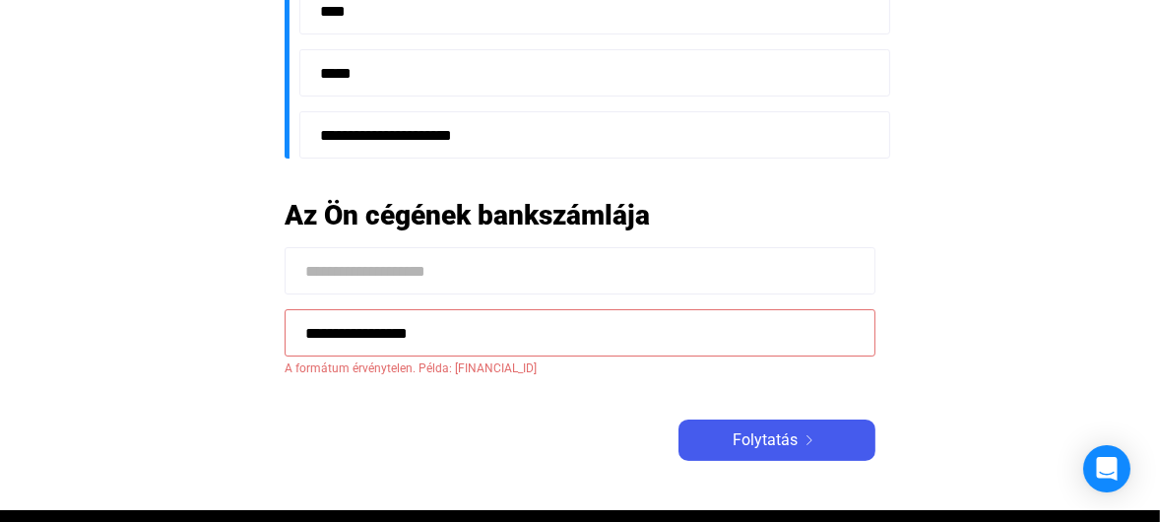
click at [489, 340] on input "**********" at bounding box center [579, 332] width 591 height 47
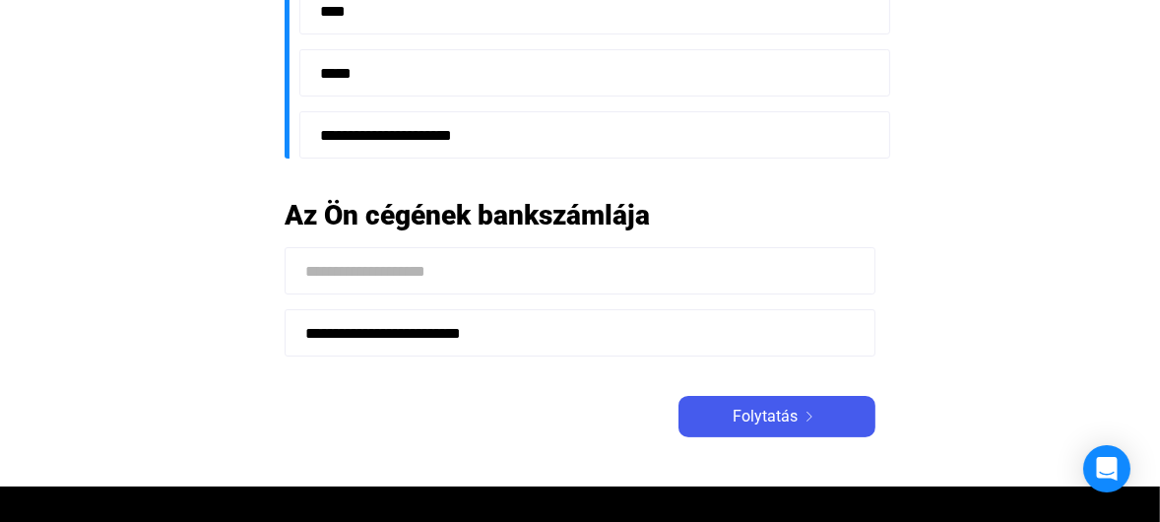
type input "**********"
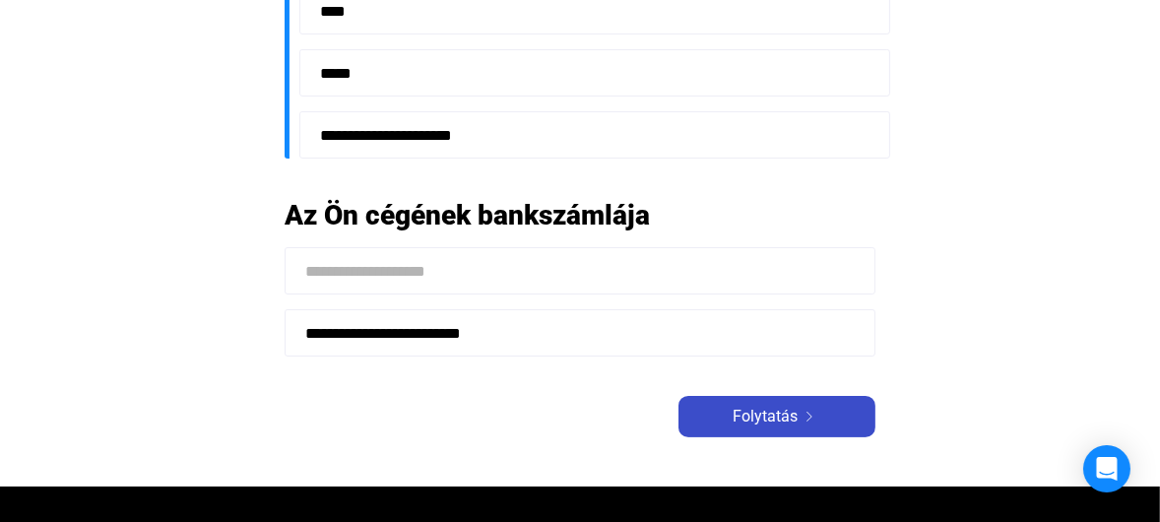
click at [751, 420] on span "Folytatás" at bounding box center [764, 417] width 65 height 24
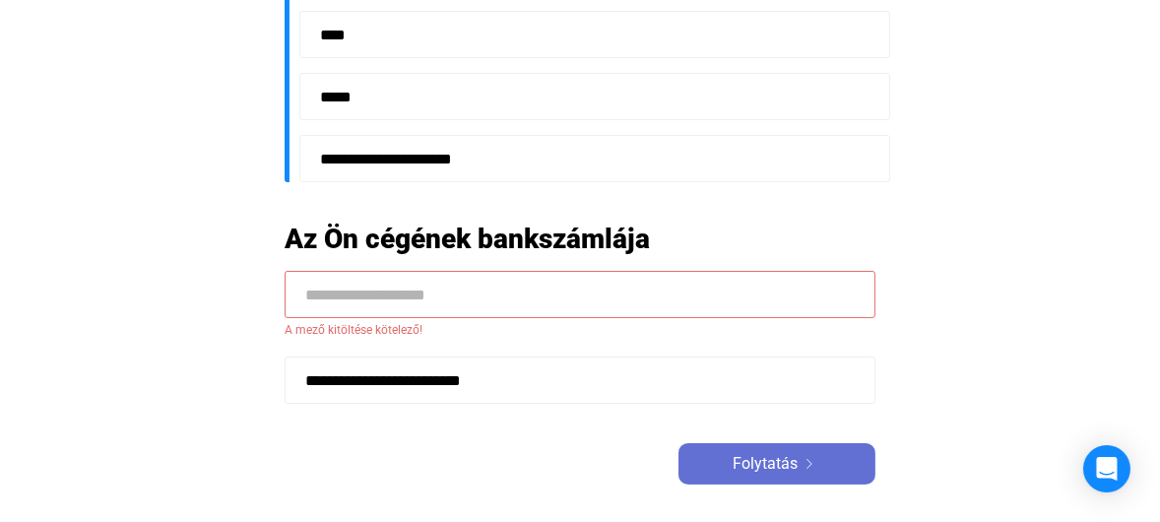
scroll to position [614, 0]
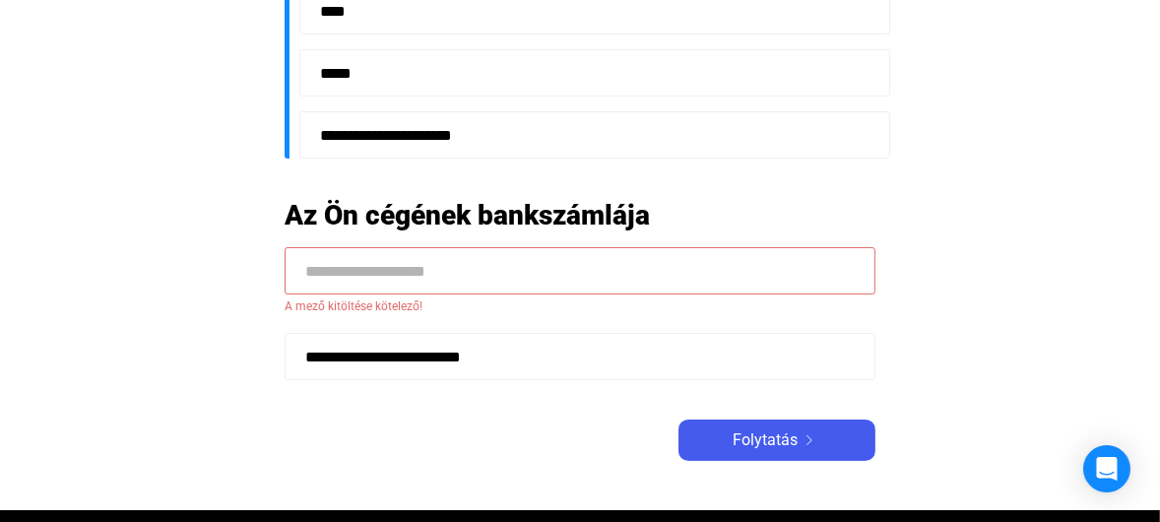
click at [493, 273] on input at bounding box center [579, 270] width 591 height 47
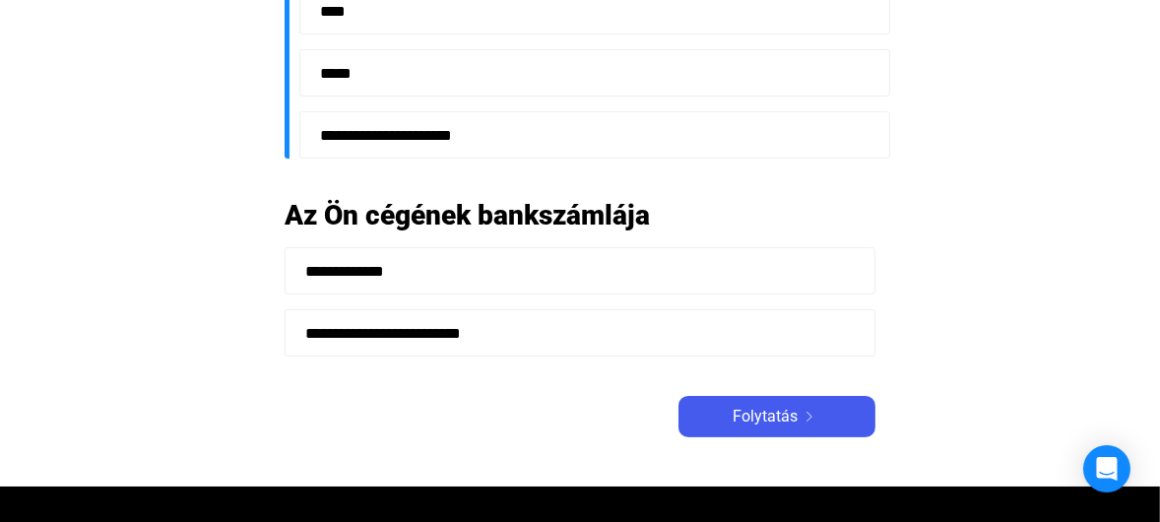
type input "**********"
click at [1018, 377] on main "**********" at bounding box center [580, 9] width 1160 height 953
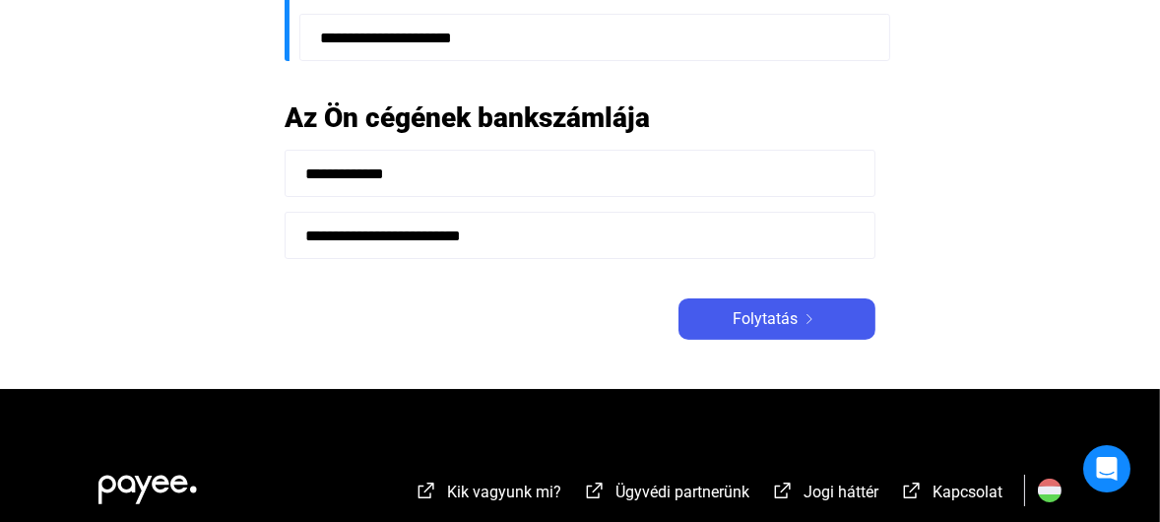
scroll to position [713, 0]
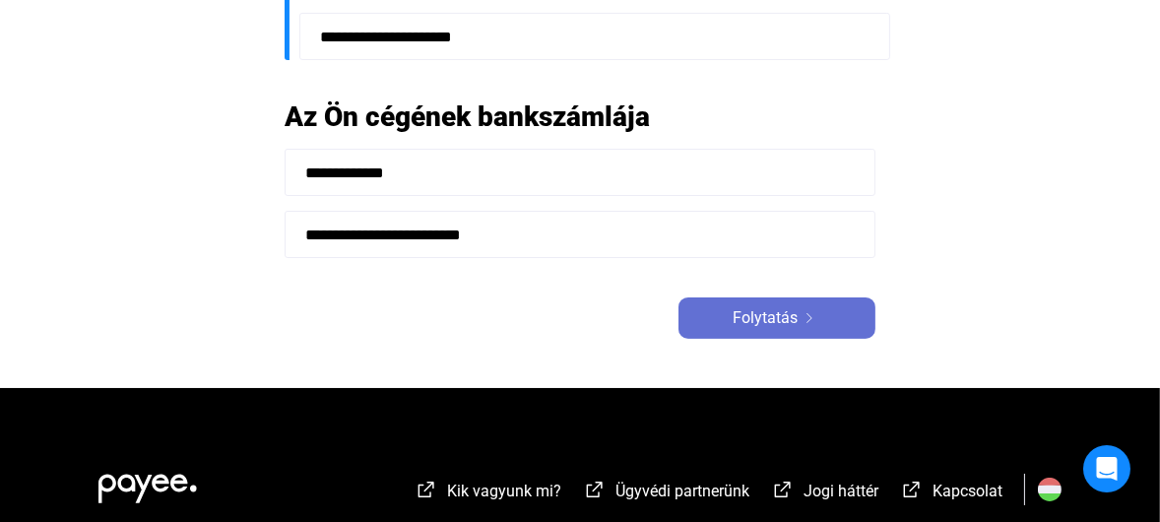
click at [769, 319] on span "Folytatás" at bounding box center [764, 318] width 65 height 24
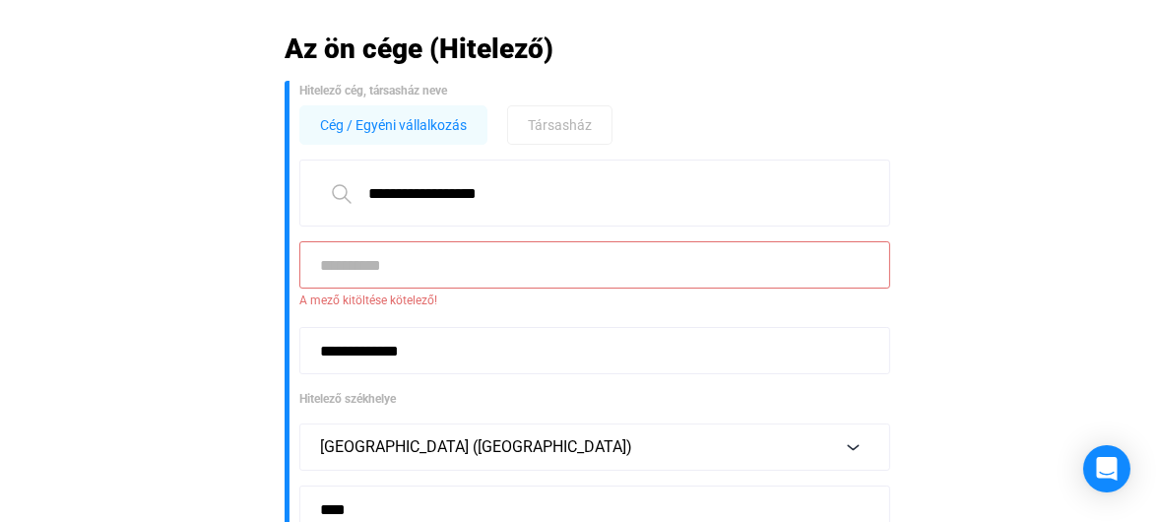
scroll to position [98, 0]
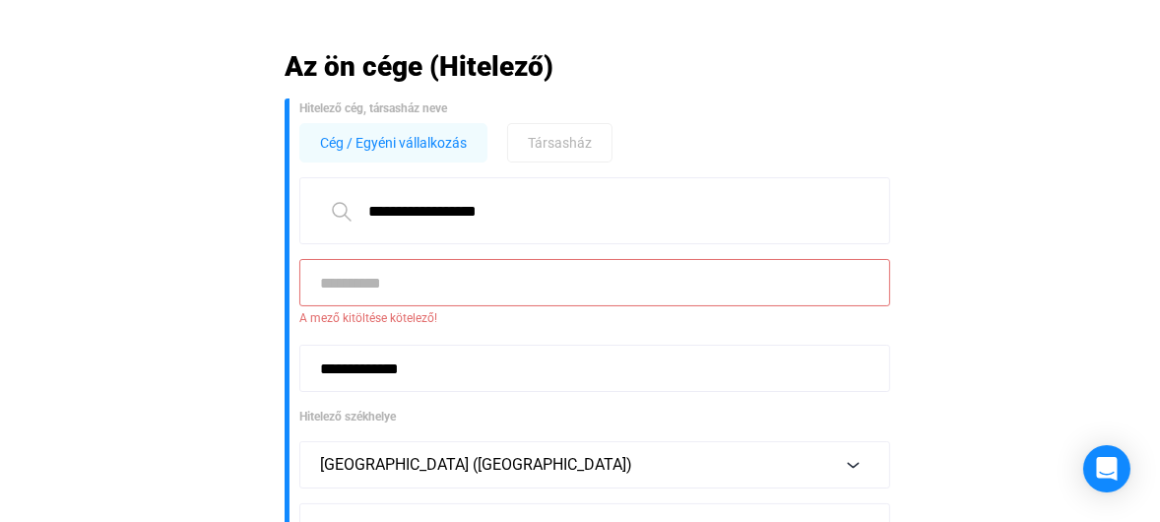
click at [469, 286] on input at bounding box center [594, 282] width 591 height 47
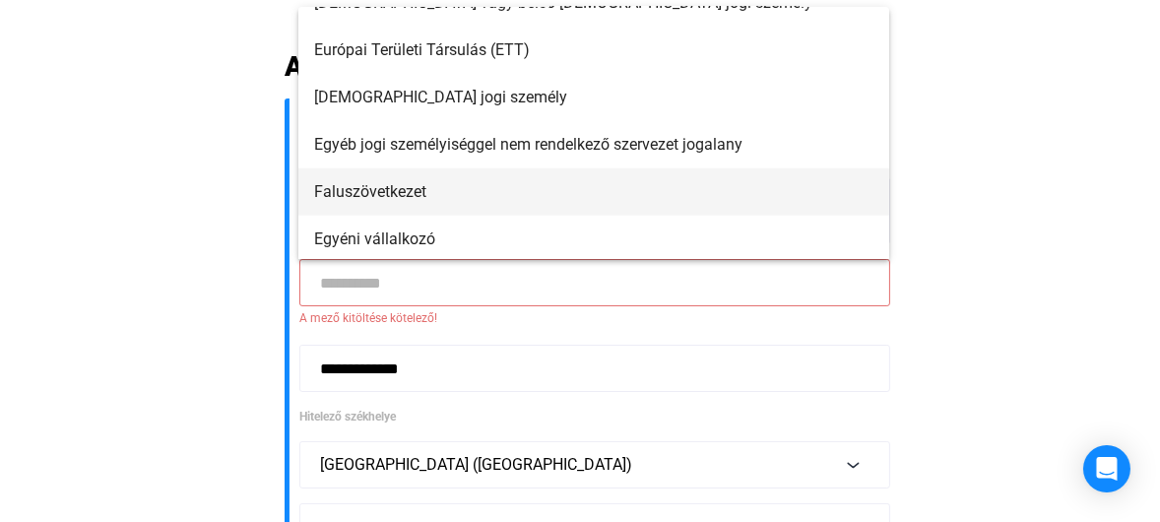
scroll to position [1873, 0]
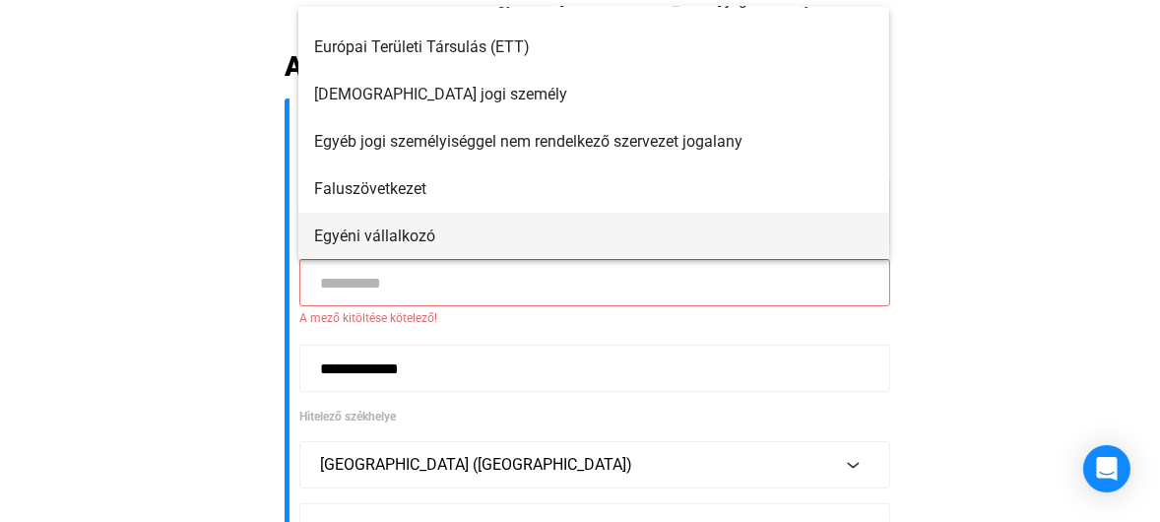
click at [523, 232] on span "Egyéni vállalkozó" at bounding box center [593, 236] width 559 height 24
type input "**********"
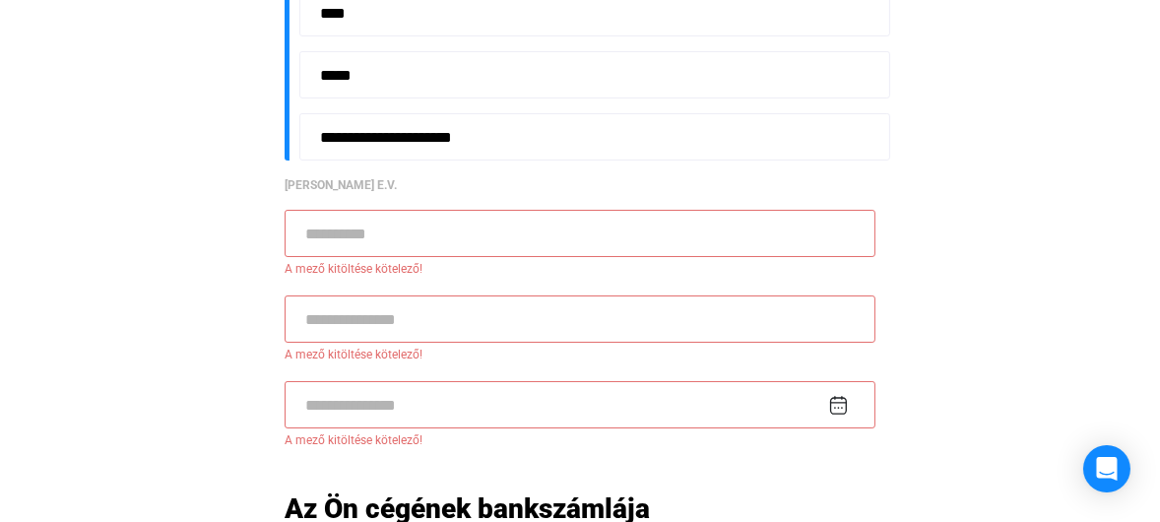
scroll to position [591, 0]
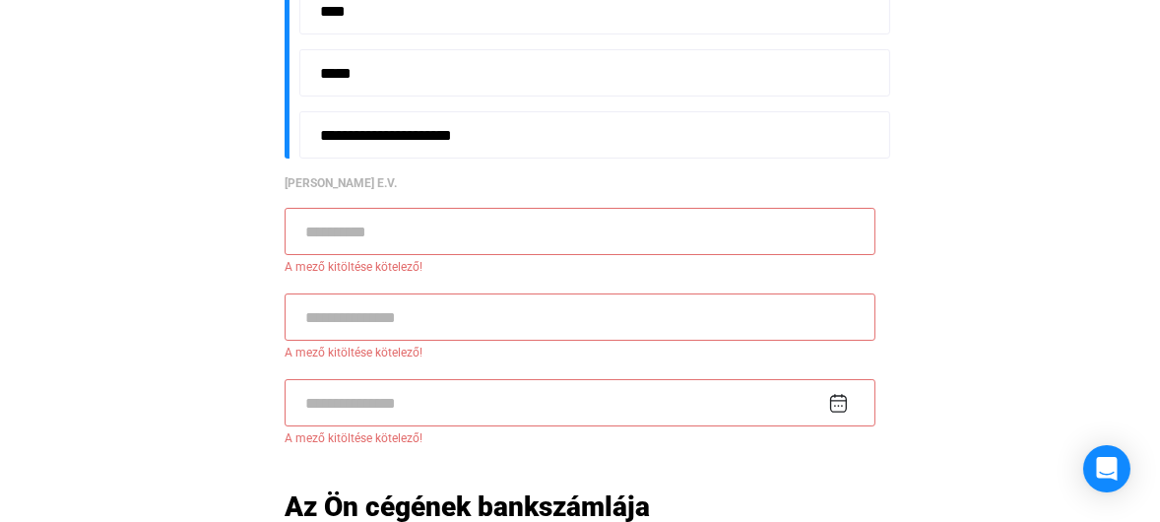
click at [359, 237] on input at bounding box center [579, 231] width 591 height 47
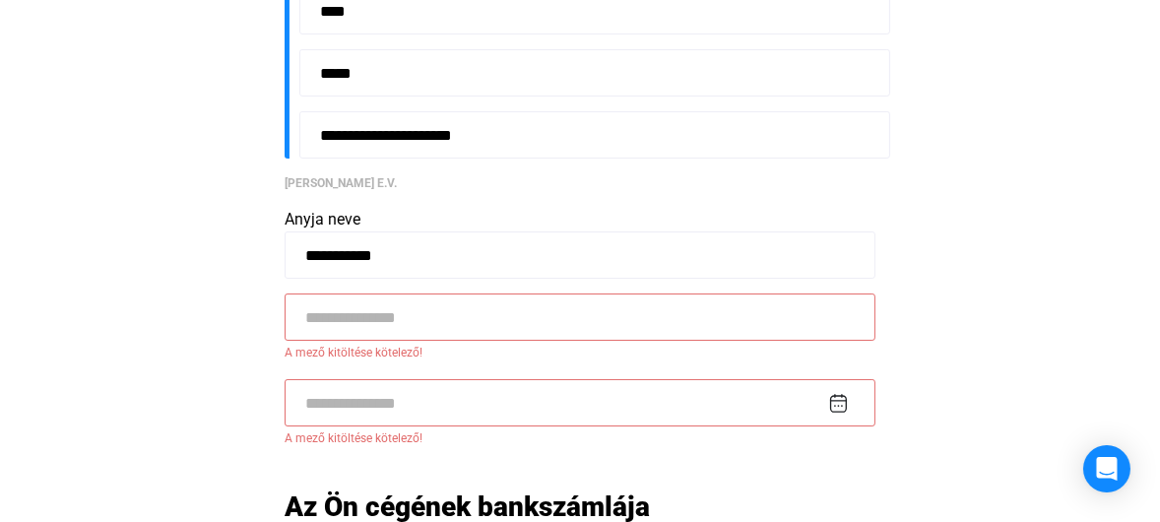
type input "**********"
click at [416, 317] on input at bounding box center [579, 316] width 591 height 47
type input "**********"
click at [391, 398] on input at bounding box center [579, 402] width 591 height 47
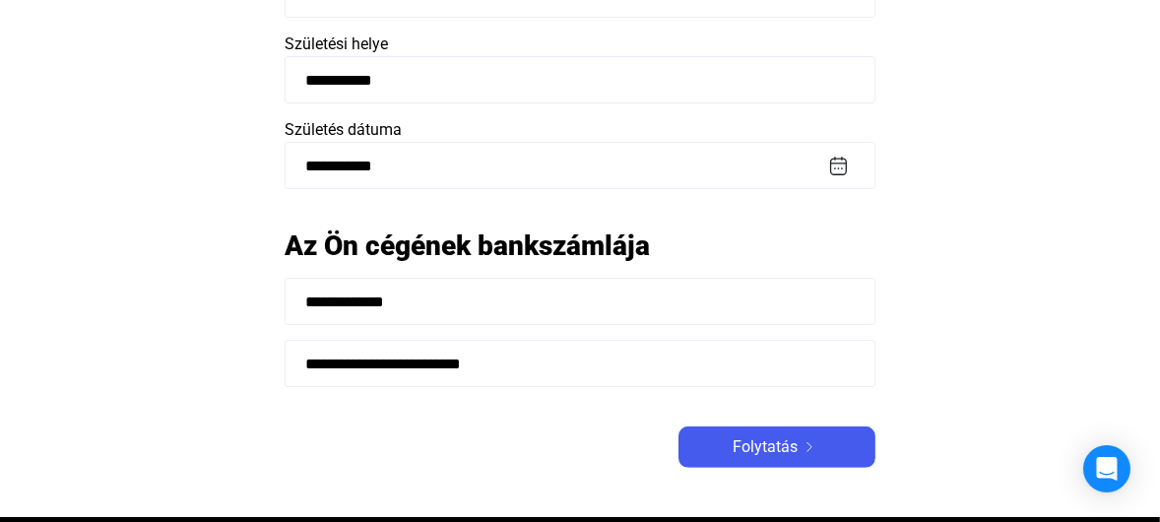
scroll to position [888, 0]
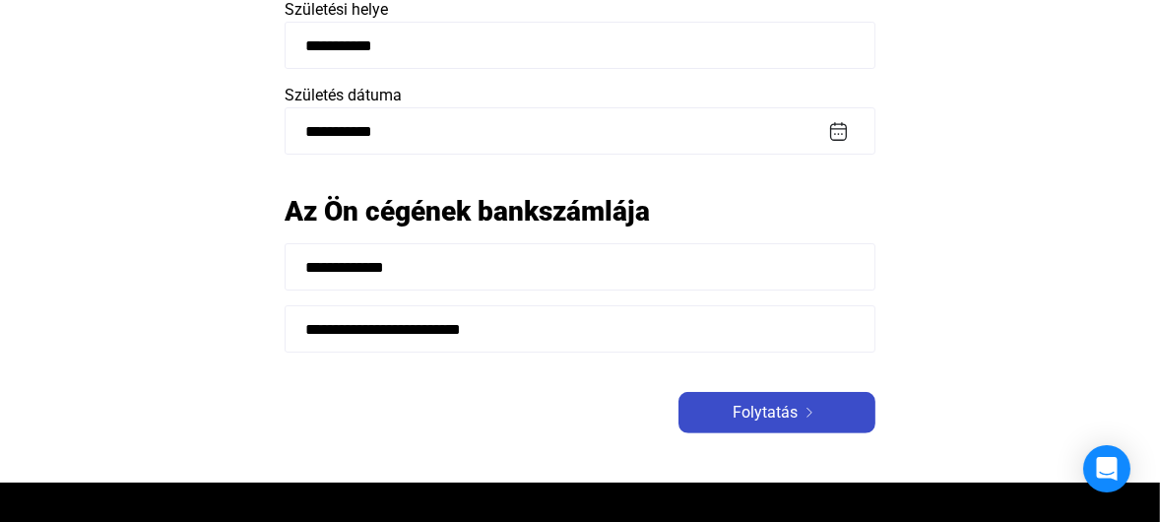
type input "**********"
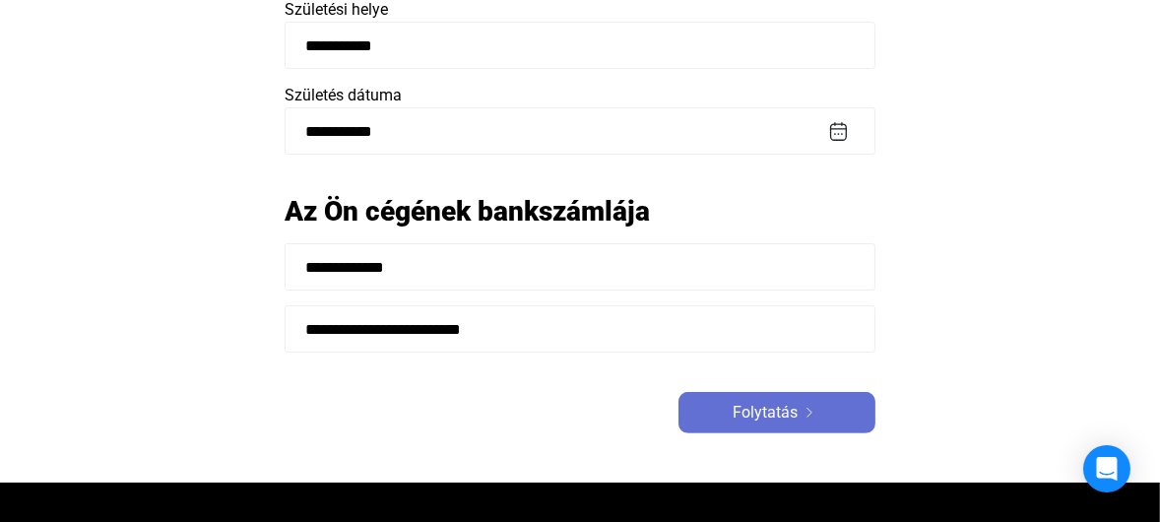
click at [780, 421] on span "Folytatás" at bounding box center [764, 413] width 65 height 24
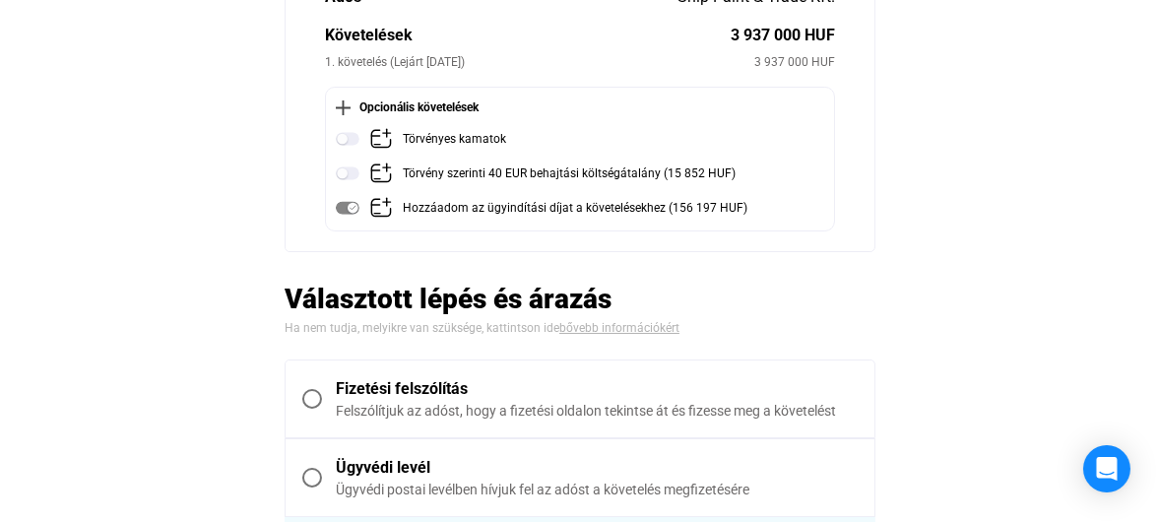
scroll to position [197, 0]
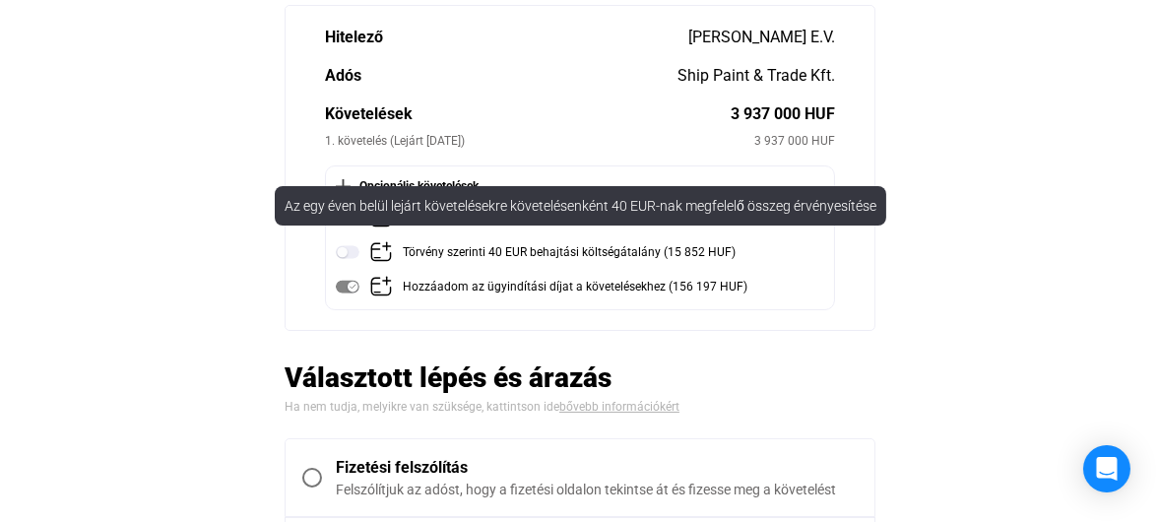
click at [353, 251] on img at bounding box center [348, 252] width 24 height 24
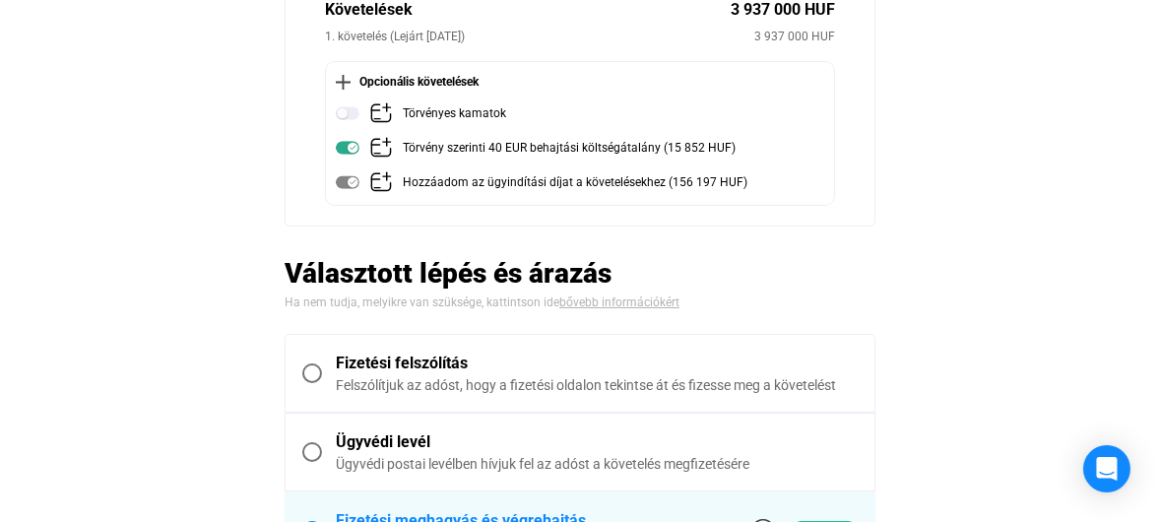
scroll to position [295, 0]
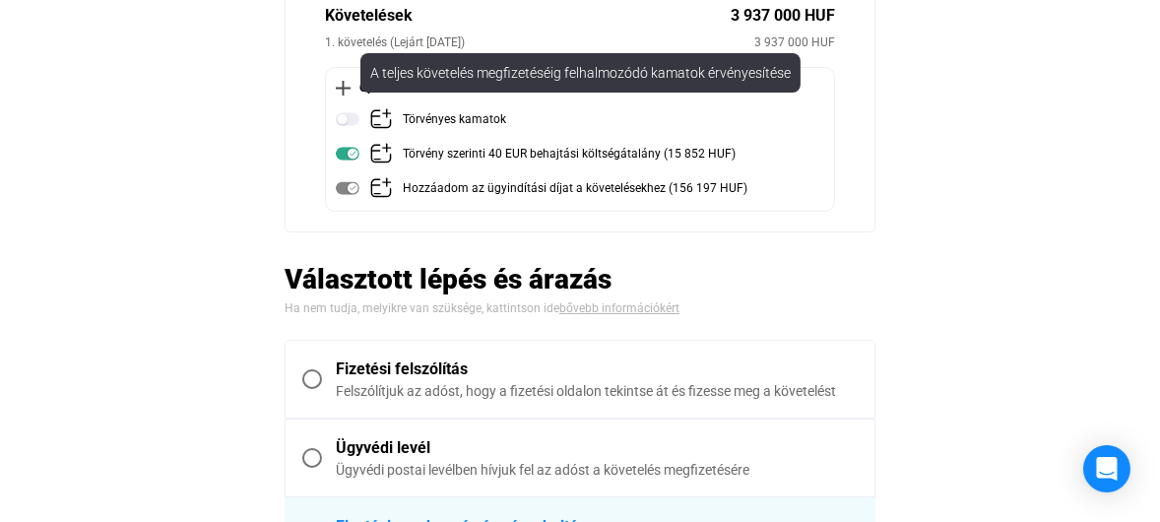
click at [346, 119] on img at bounding box center [348, 119] width 24 height 24
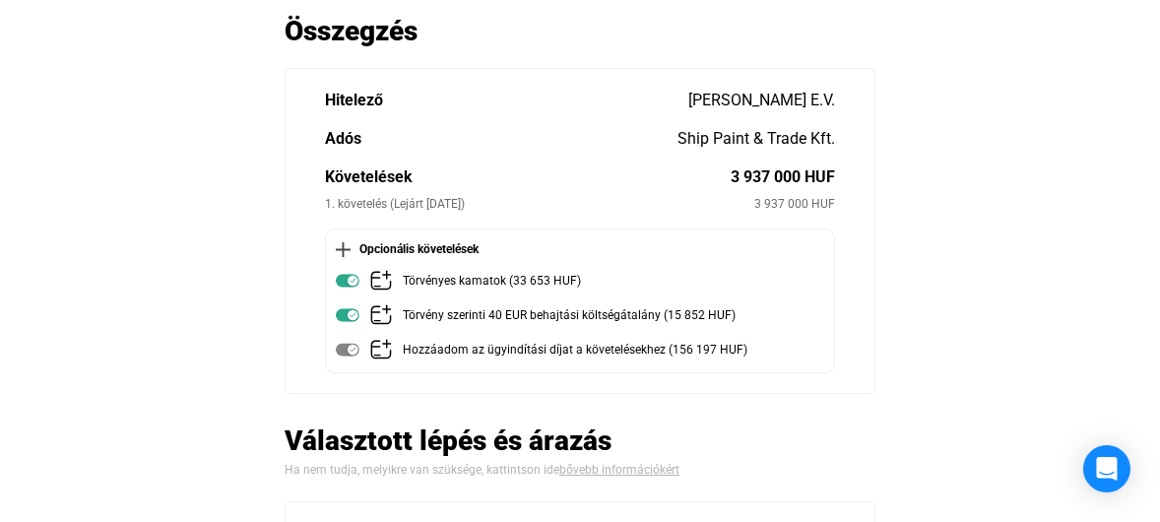
scroll to position [98, 0]
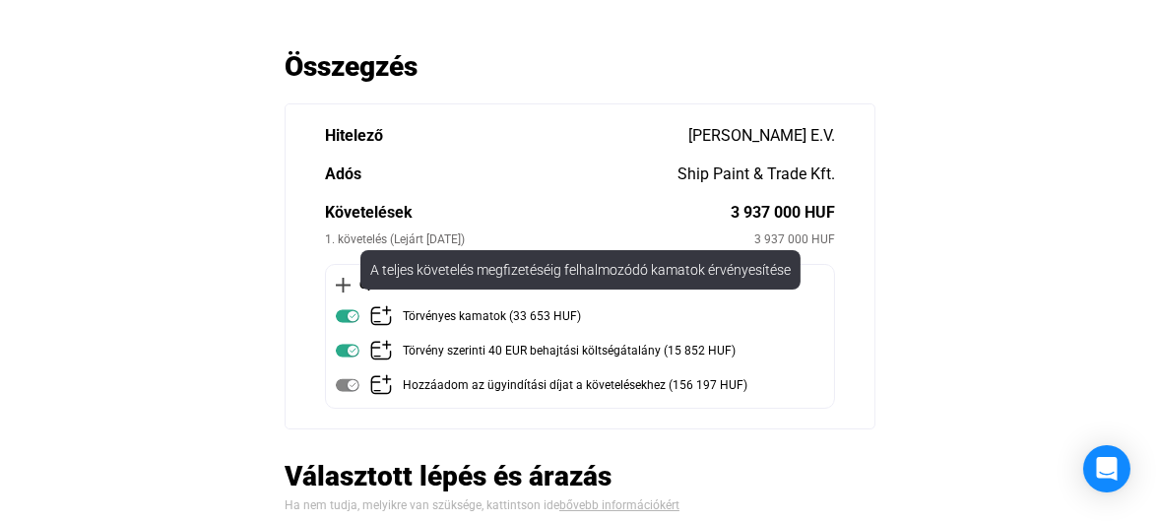
click at [342, 313] on img at bounding box center [348, 316] width 24 height 24
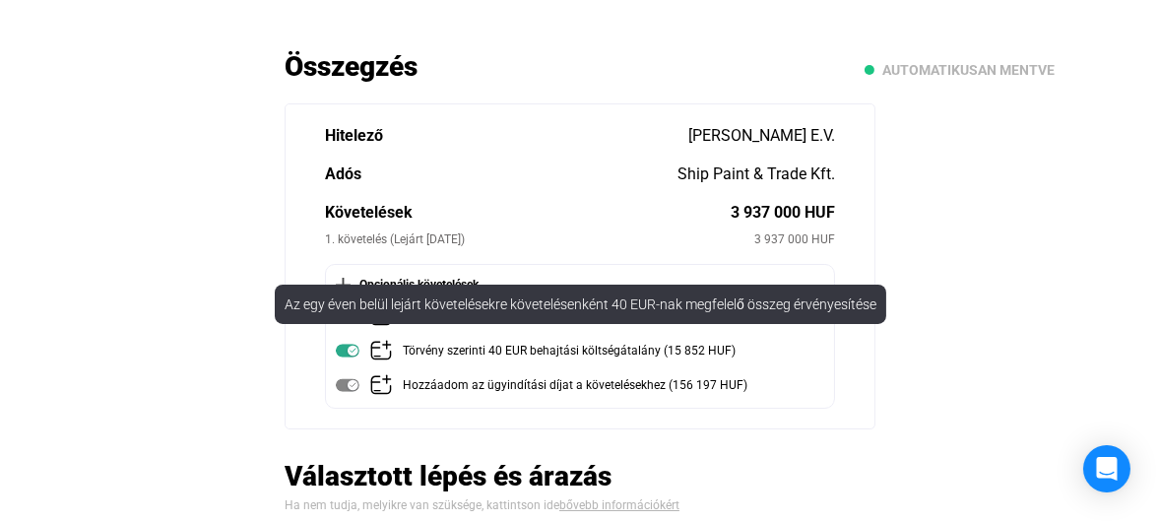
click at [349, 348] on img at bounding box center [348, 351] width 24 height 24
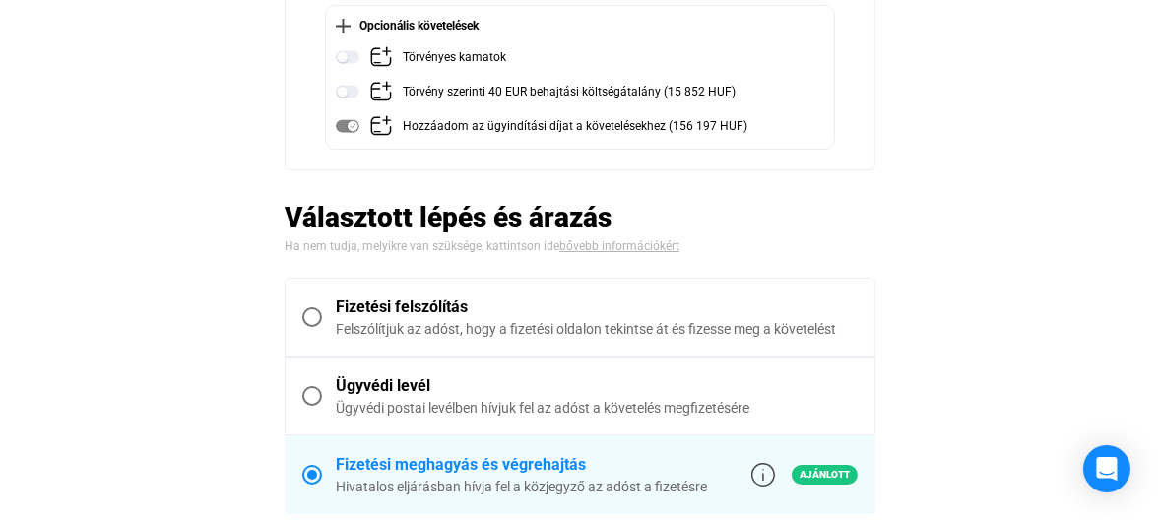
scroll to position [295, 0]
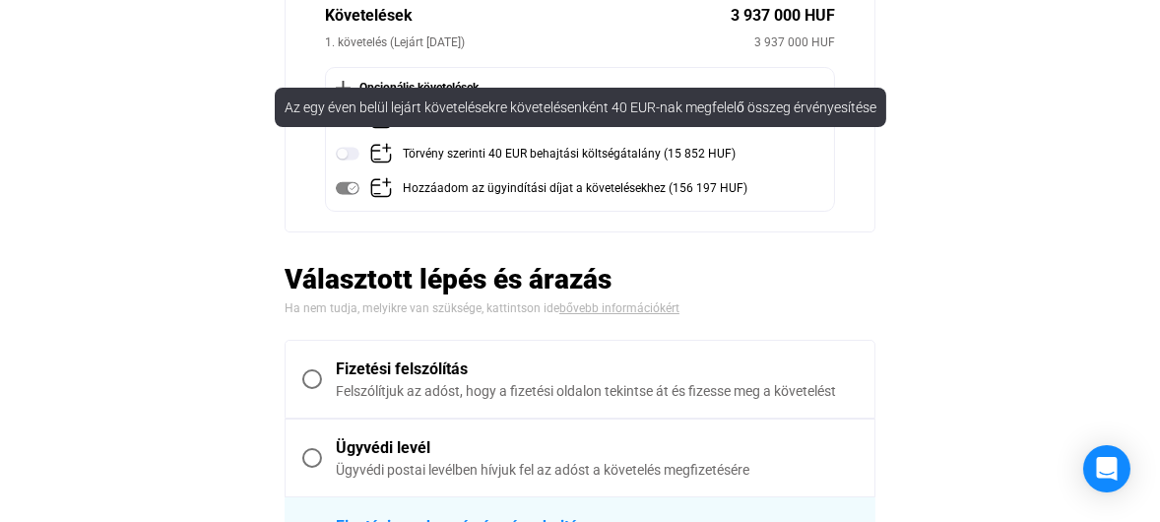
click at [342, 151] on img at bounding box center [348, 154] width 24 height 24
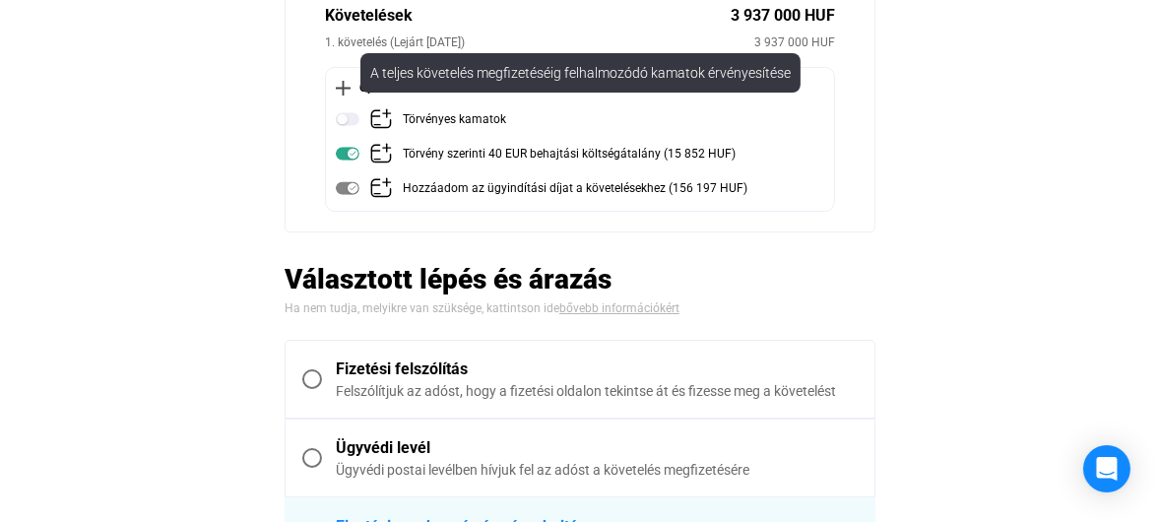
click at [350, 115] on img at bounding box center [348, 119] width 24 height 24
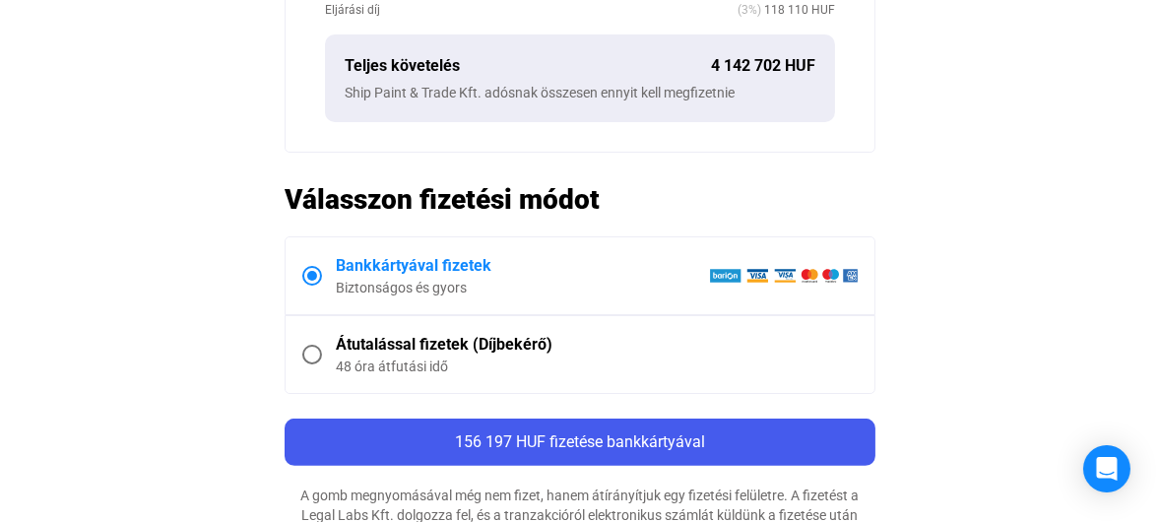
scroll to position [984, 0]
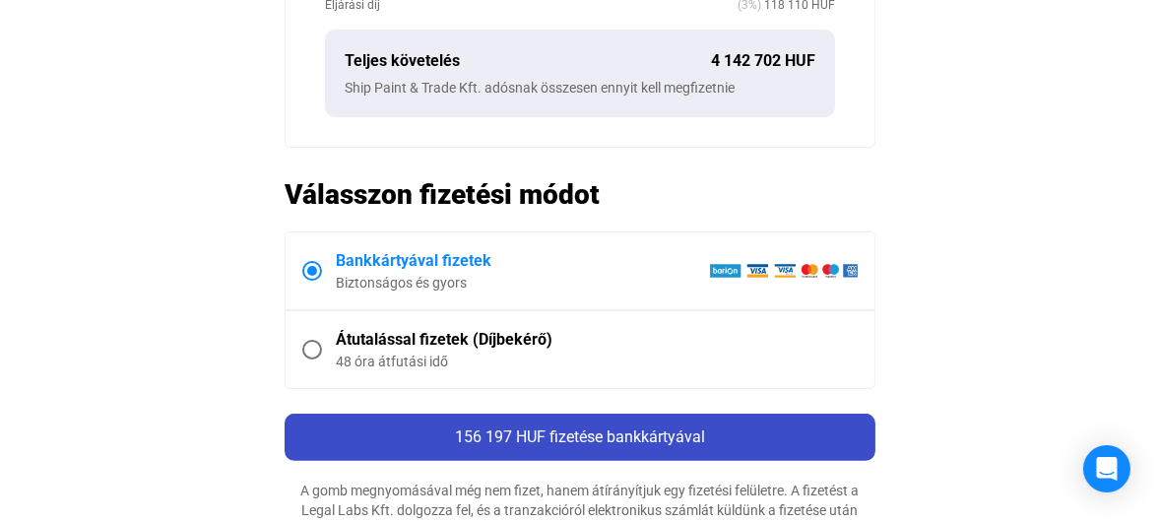
click at [591, 434] on span "156 197 HUF fizetése bankkártyával" at bounding box center [580, 436] width 250 height 19
